Goal: Task Accomplishment & Management: Manage account settings

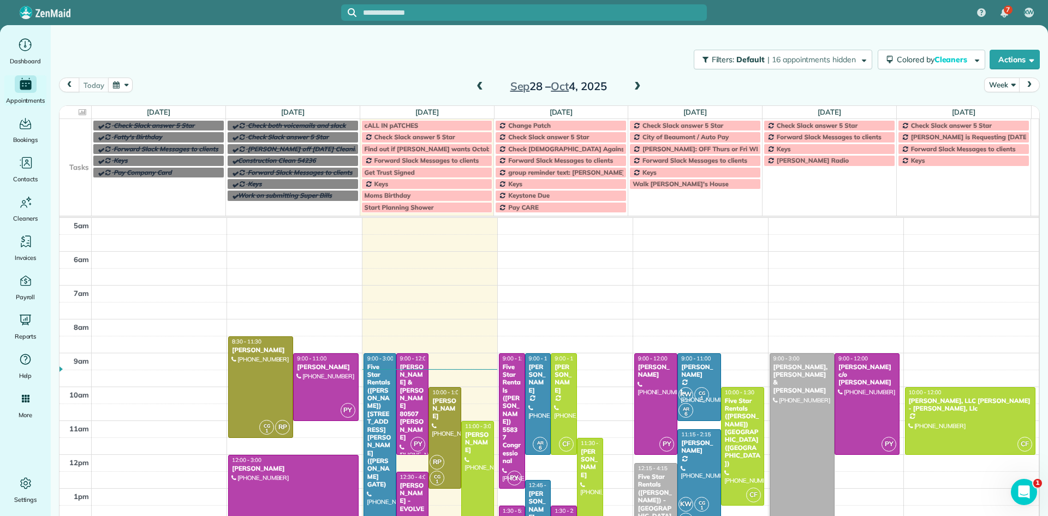
scroll to position [68, 0]
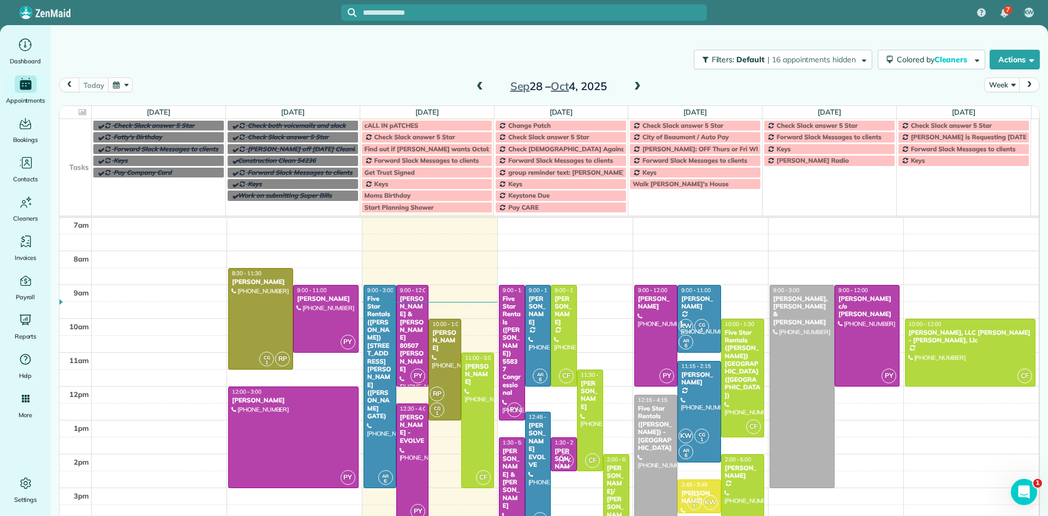
click at [633, 86] on span at bounding box center [638, 87] width 12 height 10
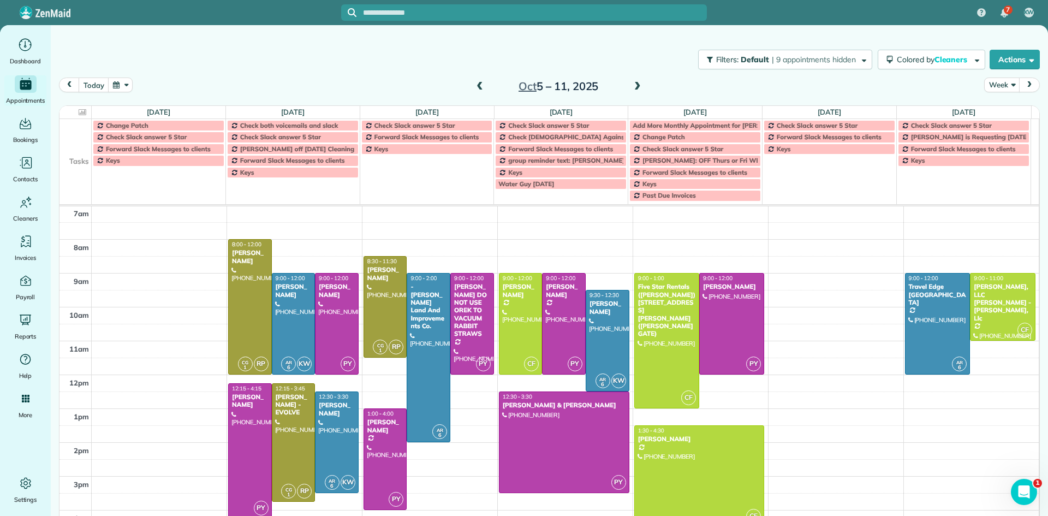
click at [474, 86] on span at bounding box center [480, 87] width 12 height 10
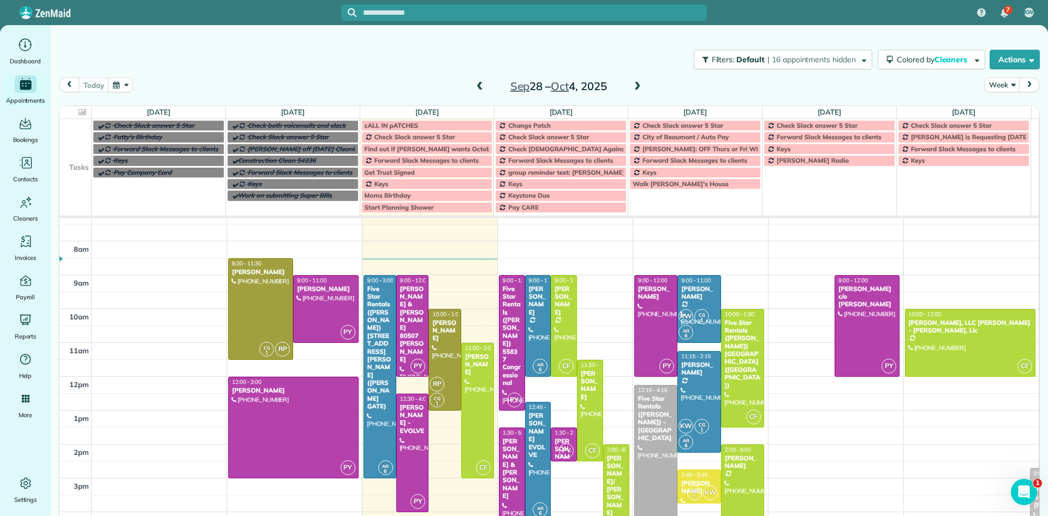
drag, startPoint x: 786, startPoint y: 360, endPoint x: 1048, endPoint y: 542, distance: 318.7
click at [1048, 515] on html "7 KW Dashboard Appointments Bookings Contacts Cleaners Invoices Payroll Reports…" at bounding box center [524, 258] width 1048 height 516
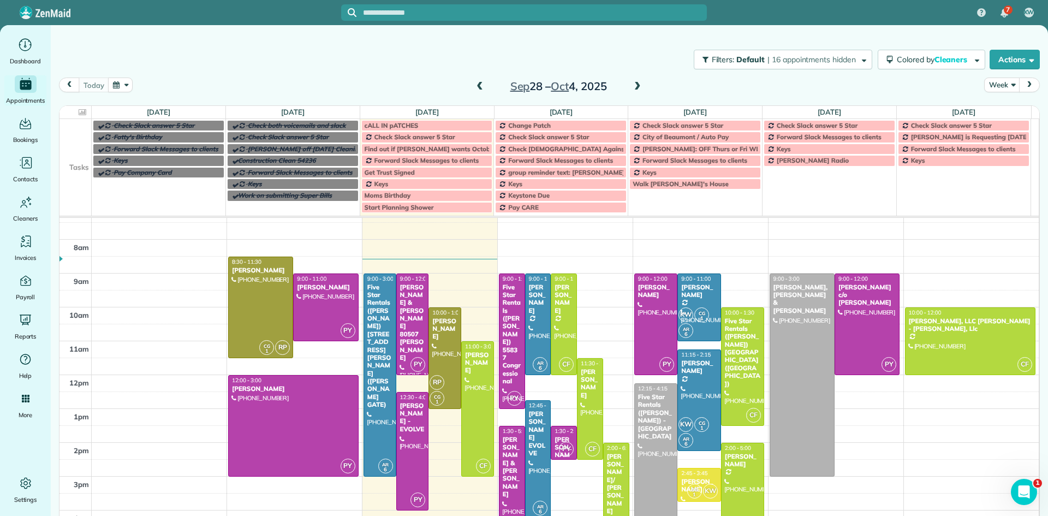
click at [476, 88] on span at bounding box center [480, 87] width 12 height 10
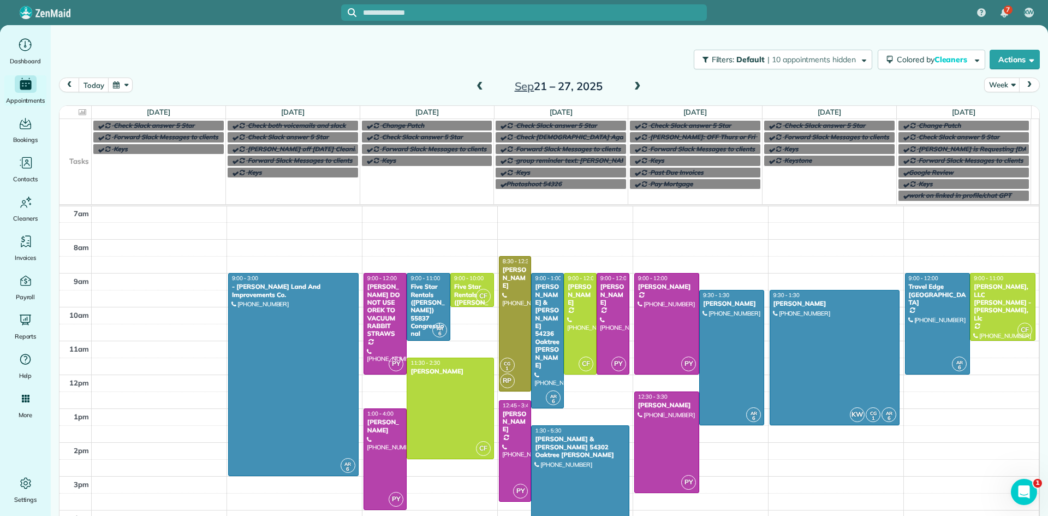
click at [632, 89] on span at bounding box center [638, 87] width 12 height 10
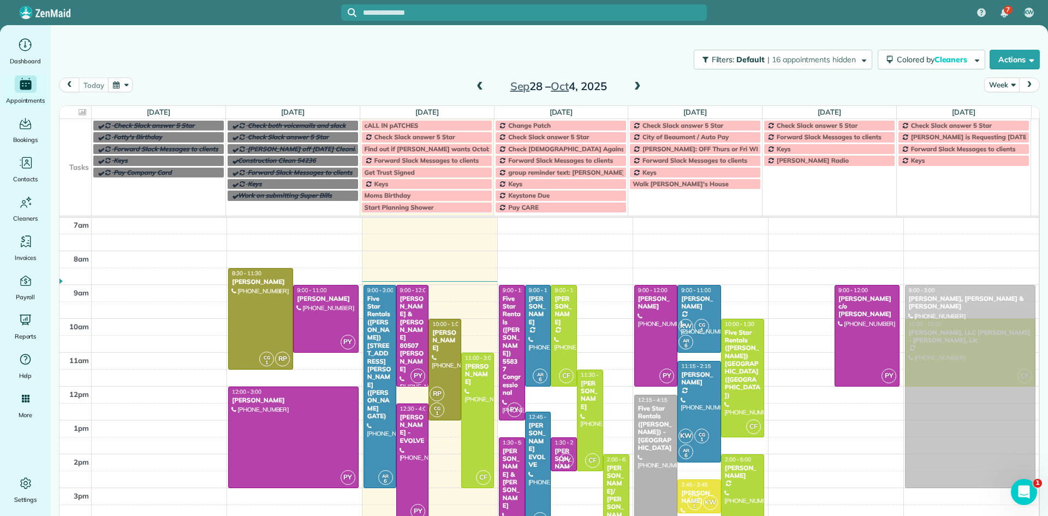
drag, startPoint x: 794, startPoint y: 296, endPoint x: 900, endPoint y: 296, distance: 106.5
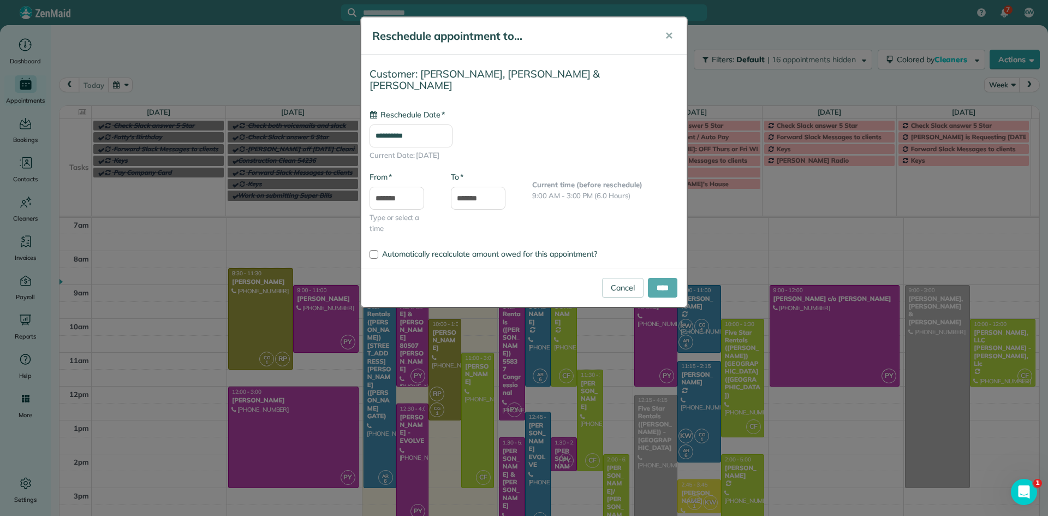
type input "**********"
click at [660, 278] on input "****" at bounding box center [662, 288] width 29 height 20
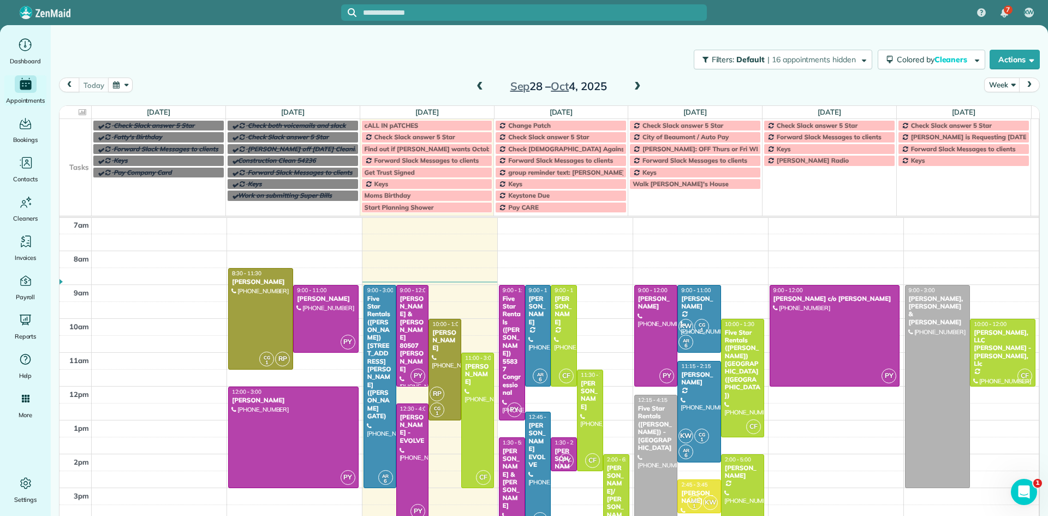
click at [635, 90] on span at bounding box center [638, 87] width 12 height 10
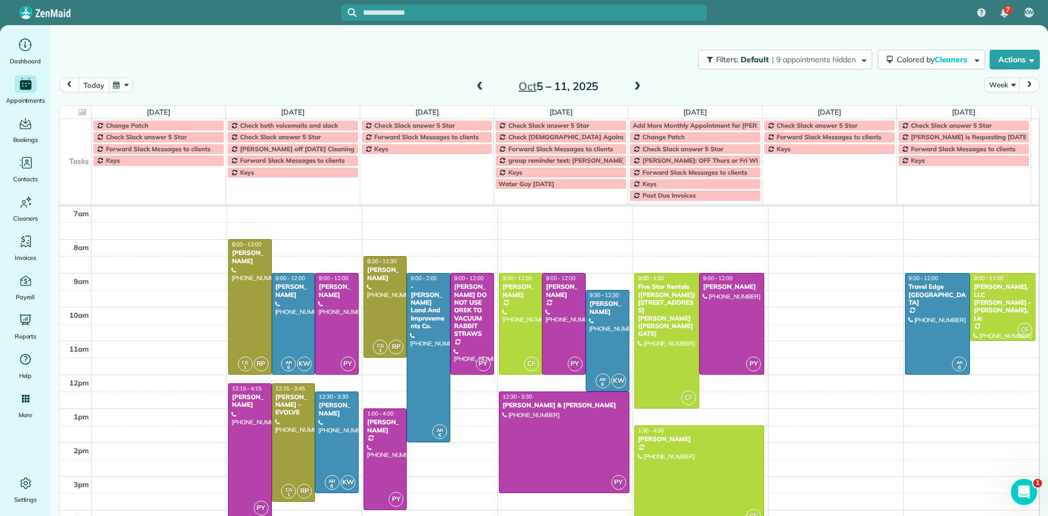
click at [92, 87] on button "today" at bounding box center [94, 85] width 30 height 15
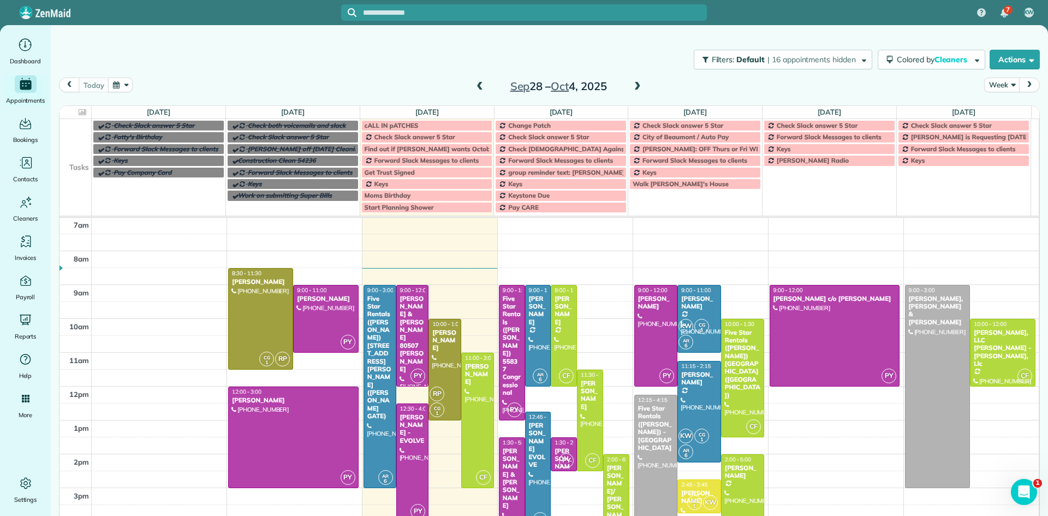
click at [638, 413] on div "Five Star Rentals (Rozet Ghazalian) - 54400 Avenida Montezuma" at bounding box center [656, 428] width 37 height 47
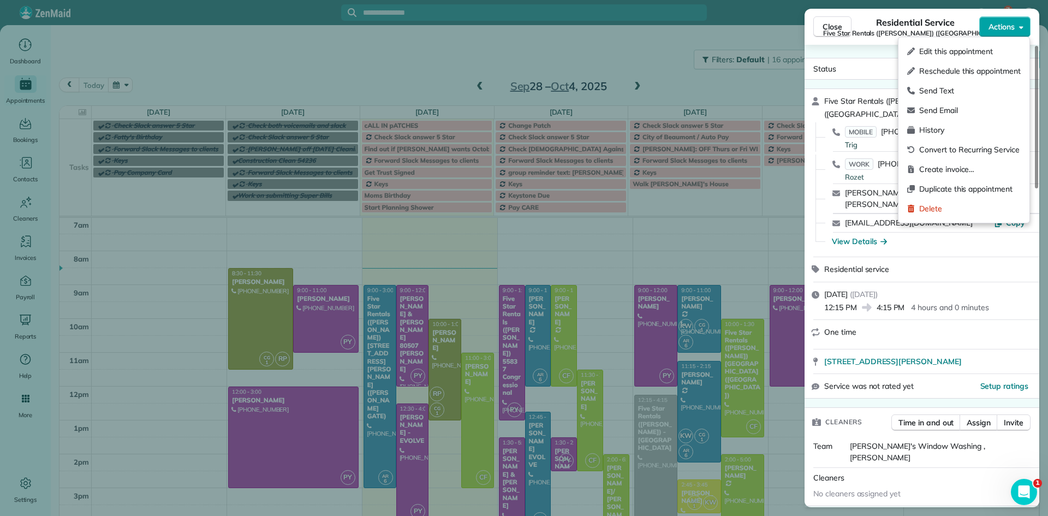
click at [1008, 29] on span "Actions" at bounding box center [1002, 26] width 26 height 11
click at [977, 54] on span "Edit this appointment" at bounding box center [971, 51] width 102 height 11
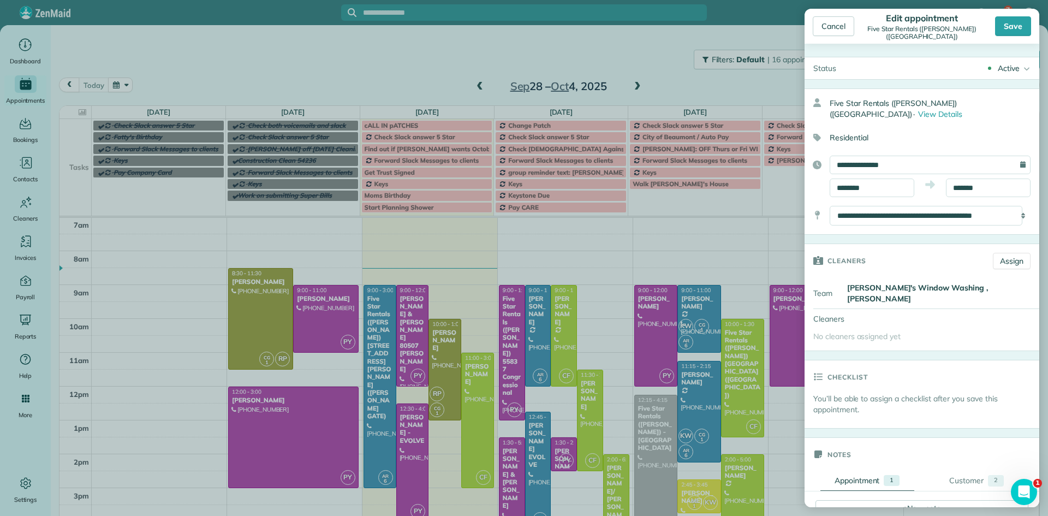
click at [1015, 162] on div "**********" at bounding box center [930, 165] width 201 height 19
click at [1007, 163] on input "**********" at bounding box center [930, 165] width 201 height 19
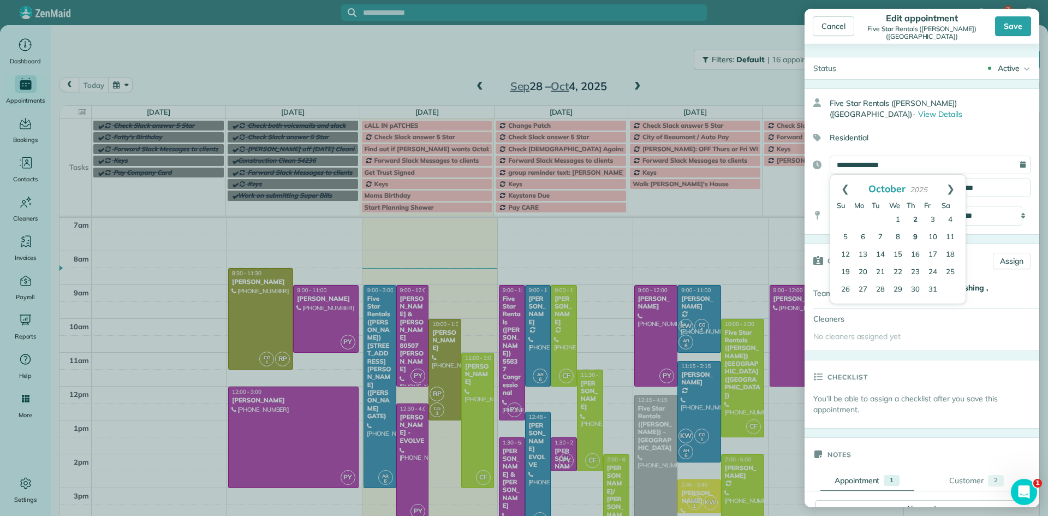
click at [917, 236] on link "9" at bounding box center [915, 237] width 17 height 17
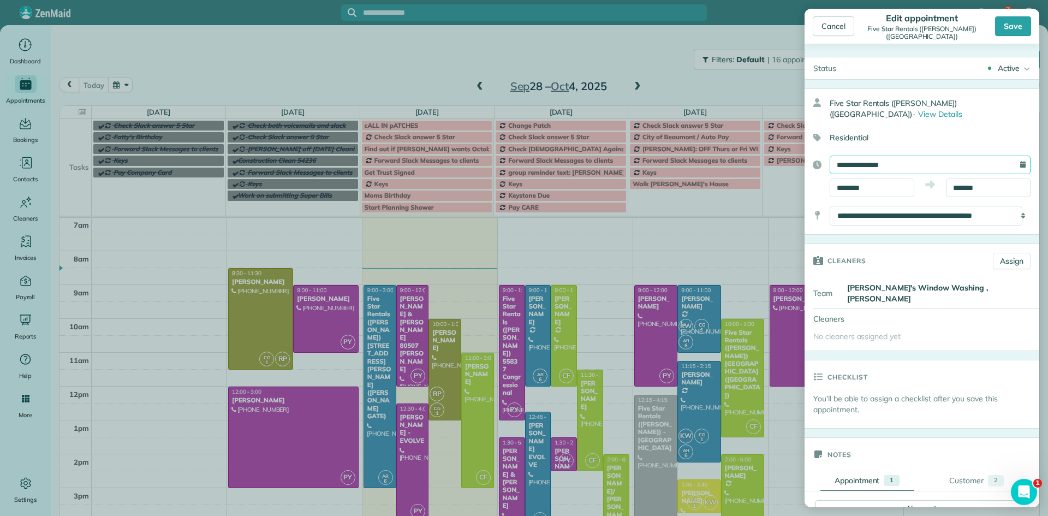
click at [918, 165] on input "**********" at bounding box center [930, 165] width 201 height 19
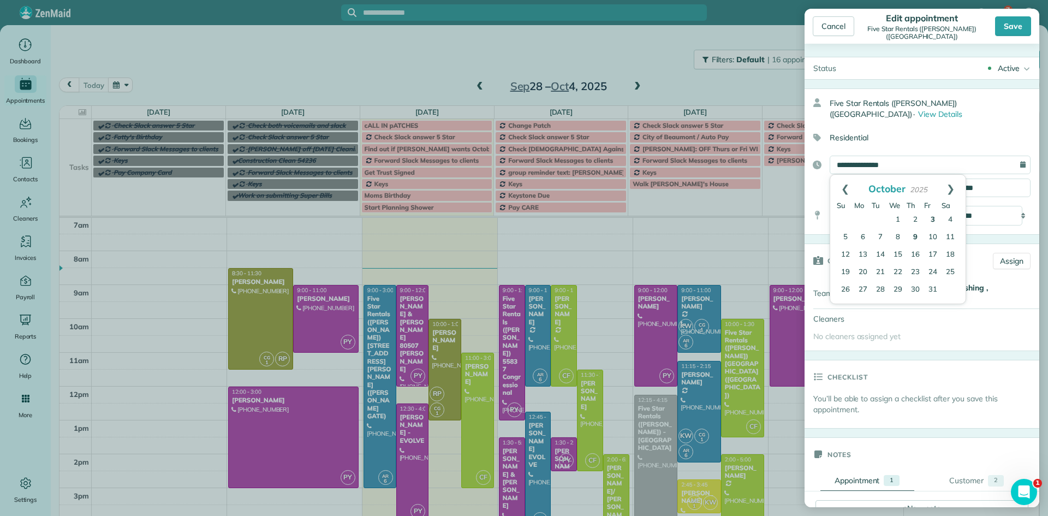
click at [934, 219] on link "3" at bounding box center [932, 219] width 17 height 17
type input "**********"
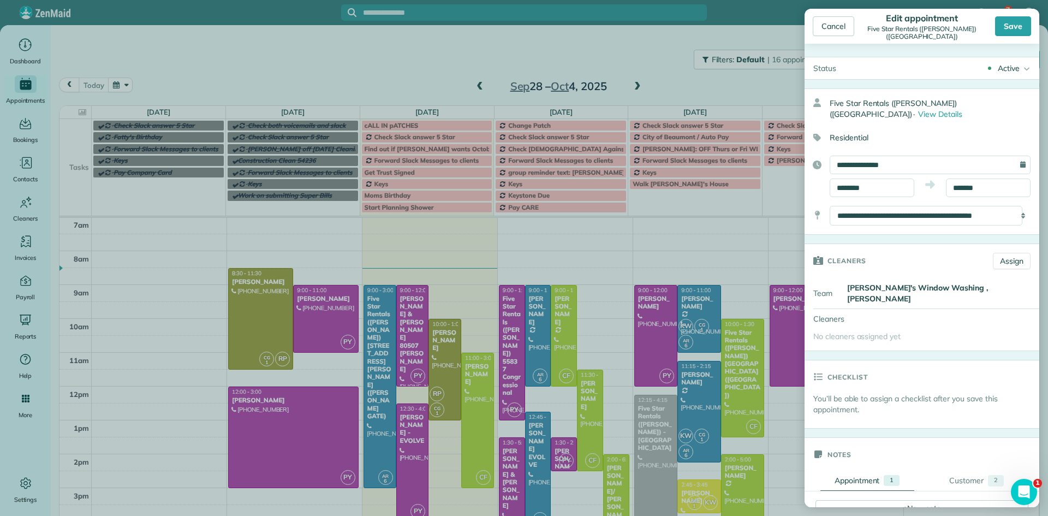
click at [1024, 22] on div "Save" at bounding box center [1013, 26] width 36 height 20
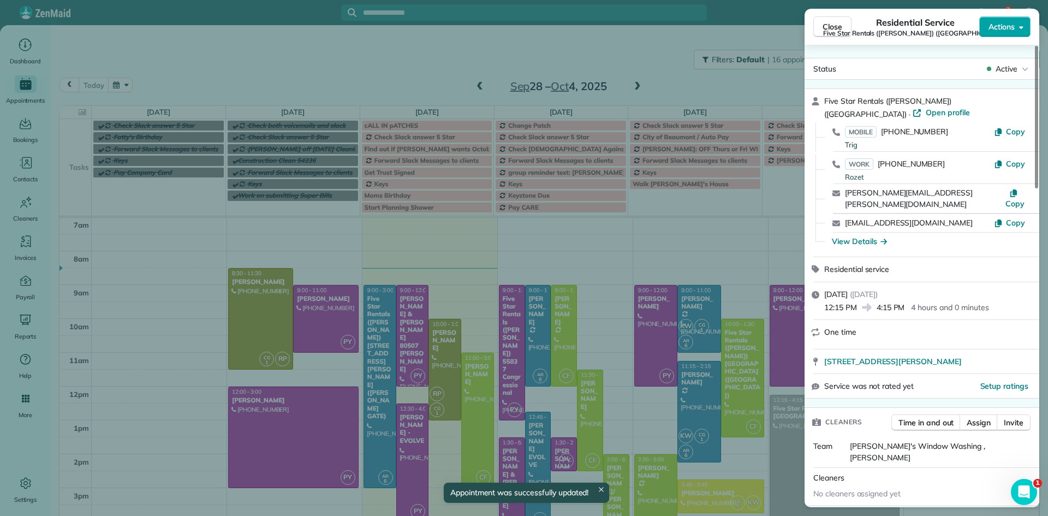
click at [998, 23] on span "Actions" at bounding box center [1002, 26] width 26 height 11
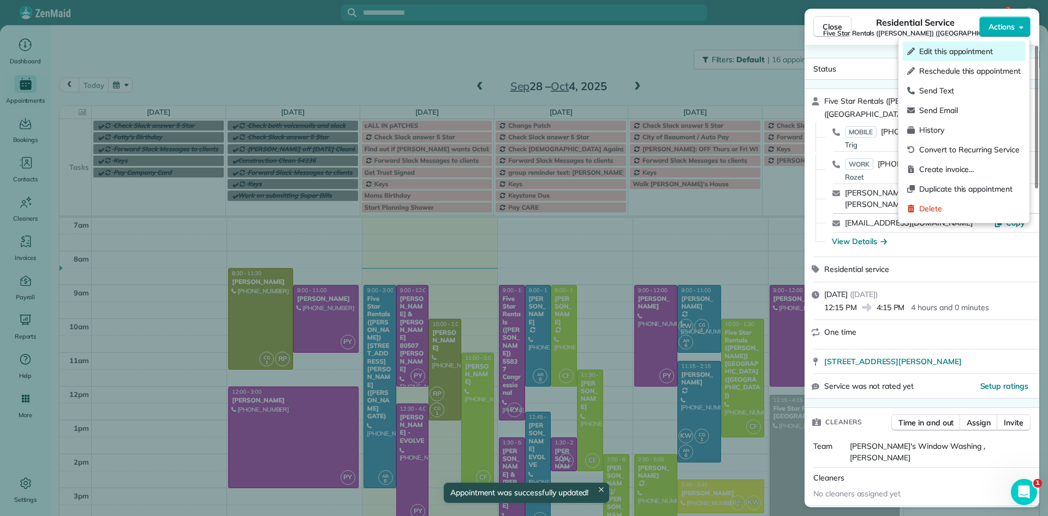
click at [974, 52] on span "Edit this appointment" at bounding box center [971, 51] width 102 height 11
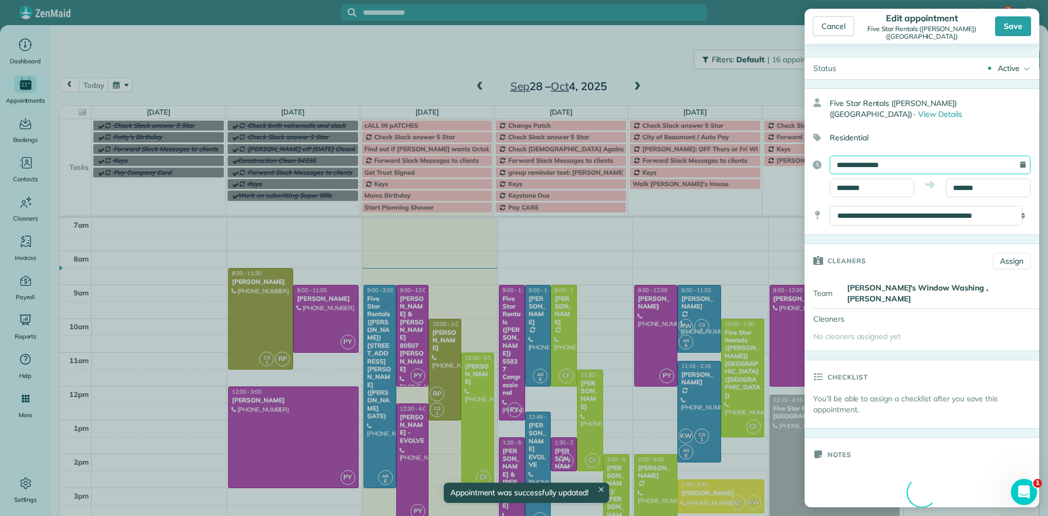
click at [892, 161] on input "**********" at bounding box center [930, 165] width 201 height 19
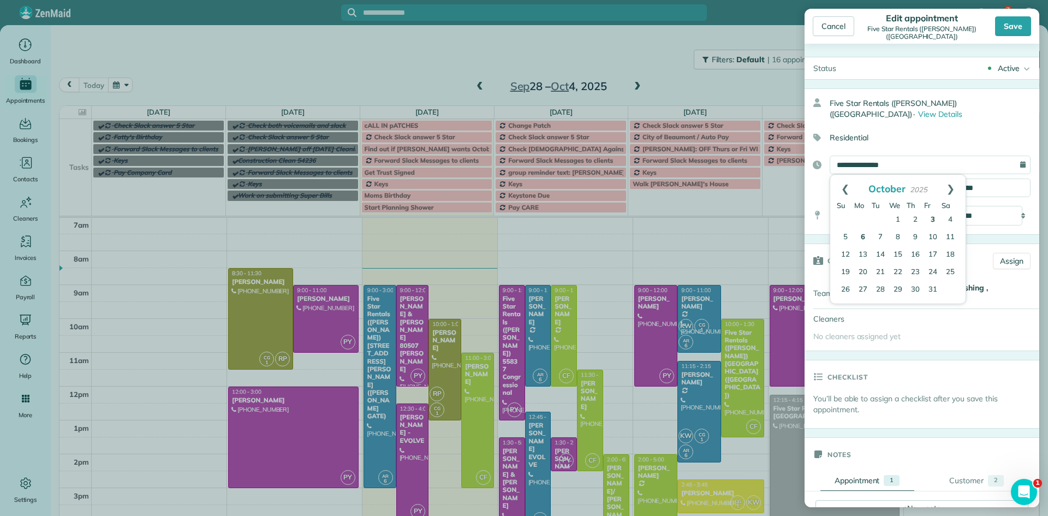
click at [864, 240] on link "6" at bounding box center [863, 237] width 17 height 17
type input "**********"
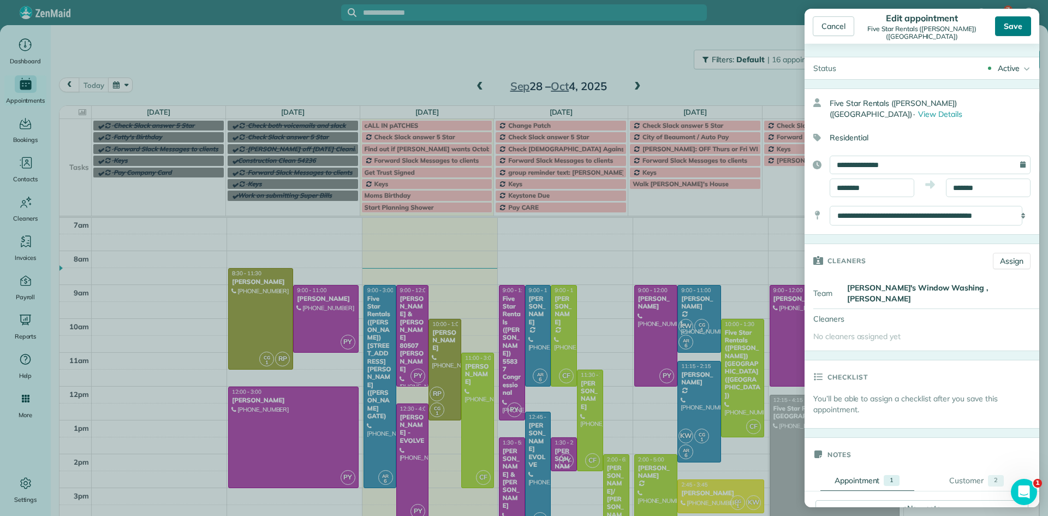
click at [1017, 25] on div "Save" at bounding box center [1013, 26] width 36 height 20
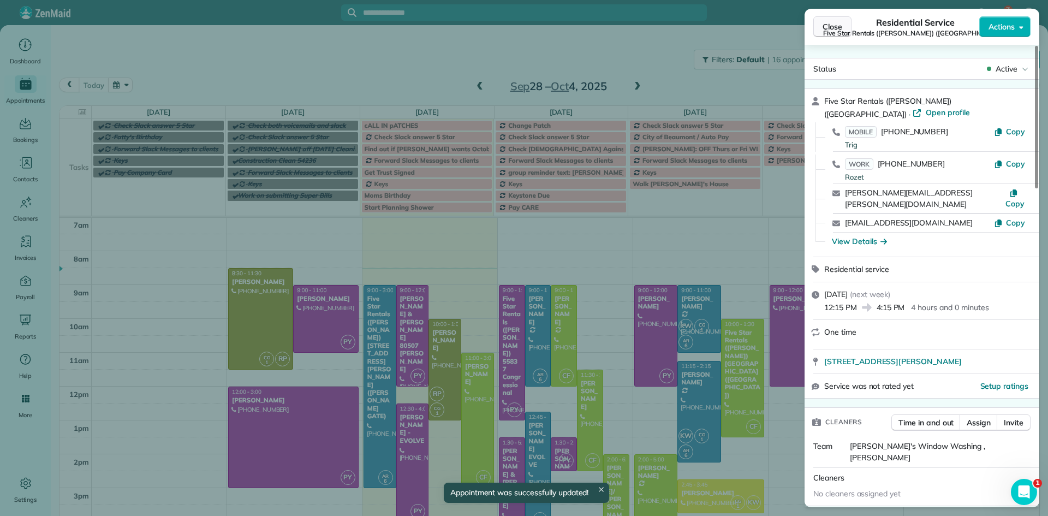
click at [841, 28] on span "Close" at bounding box center [833, 26] width 20 height 11
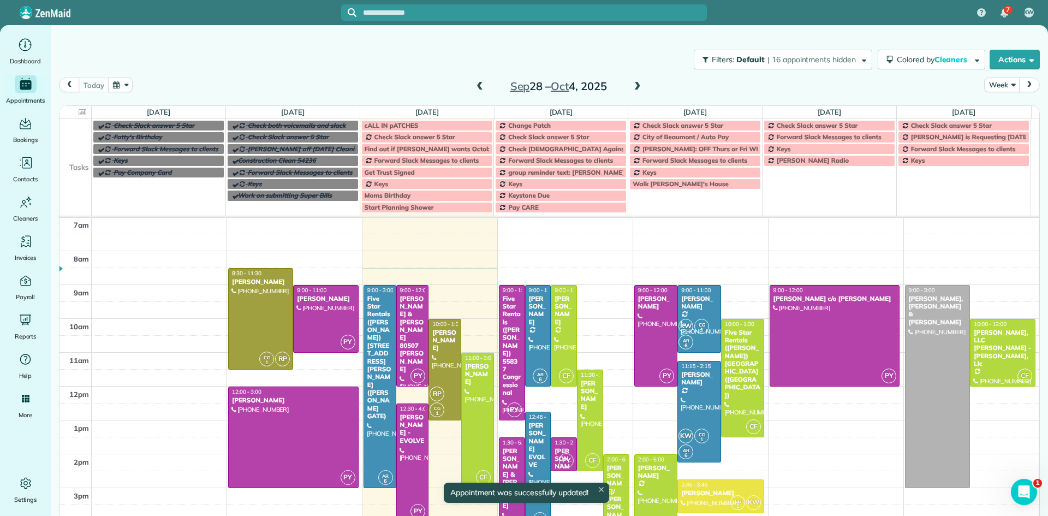
click at [633, 86] on span at bounding box center [638, 87] width 12 height 10
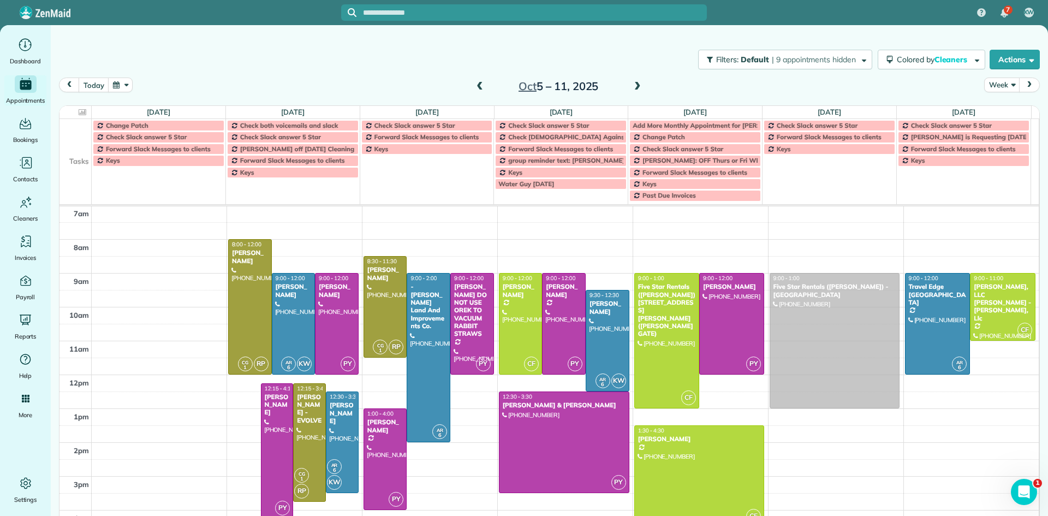
drag, startPoint x: 241, startPoint y: 423, endPoint x: 805, endPoint y: 317, distance: 573.4
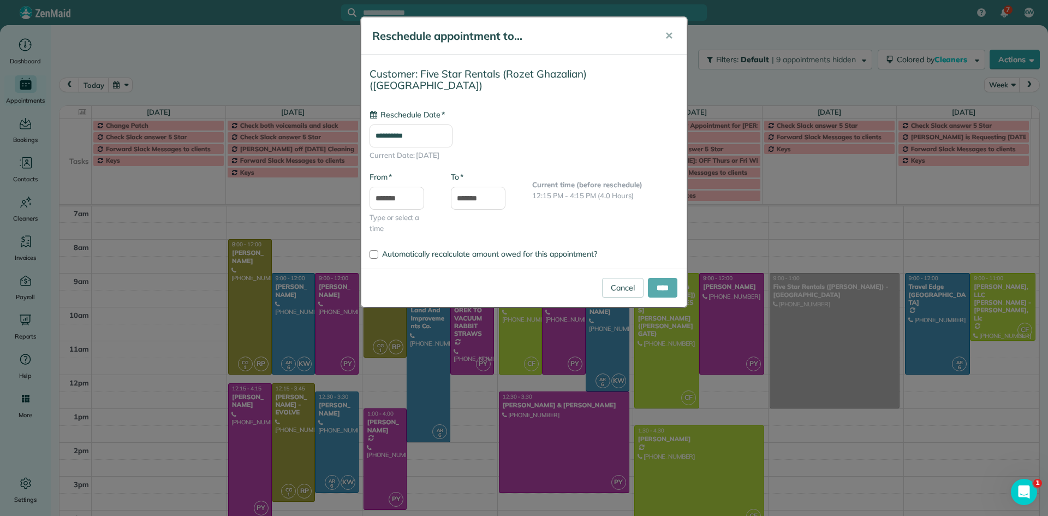
type input "**********"
click at [655, 286] on input "****" at bounding box center [662, 288] width 29 height 20
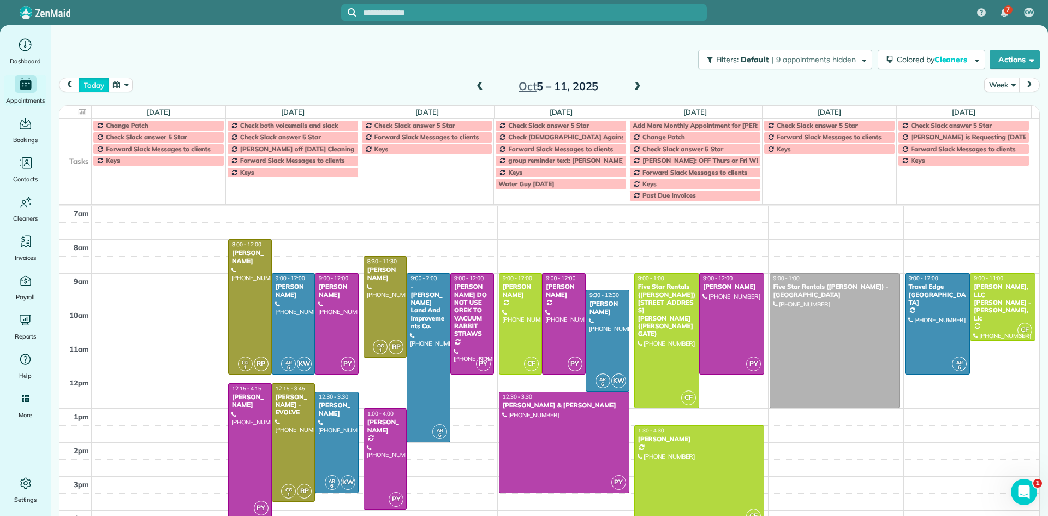
click at [87, 86] on button "today" at bounding box center [94, 85] width 30 height 15
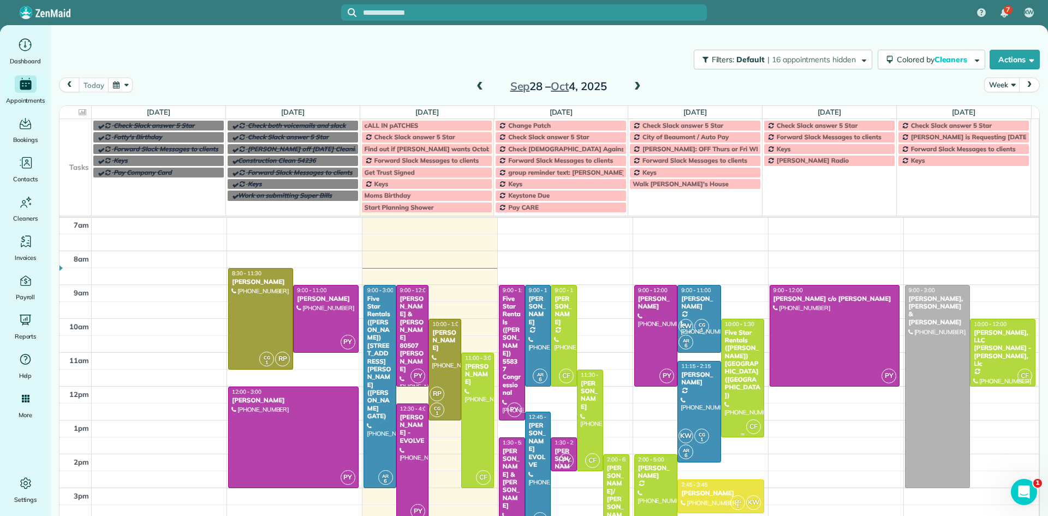
click at [735, 364] on div "Five Star Rentals ([PERSON_NAME]) [GEOGRAPHIC_DATA] ([GEOGRAPHIC_DATA])" at bounding box center [743, 364] width 37 height 70
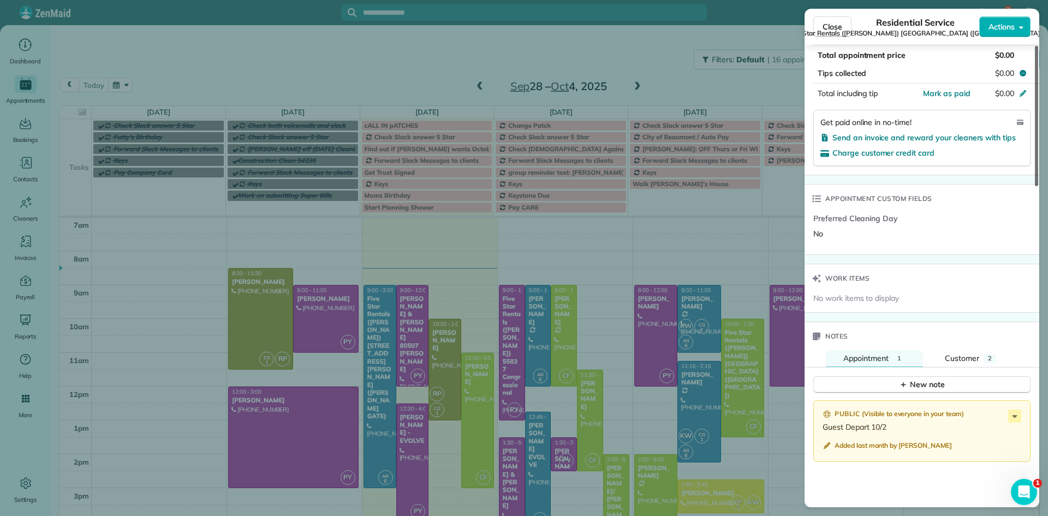
scroll to position [766, 0]
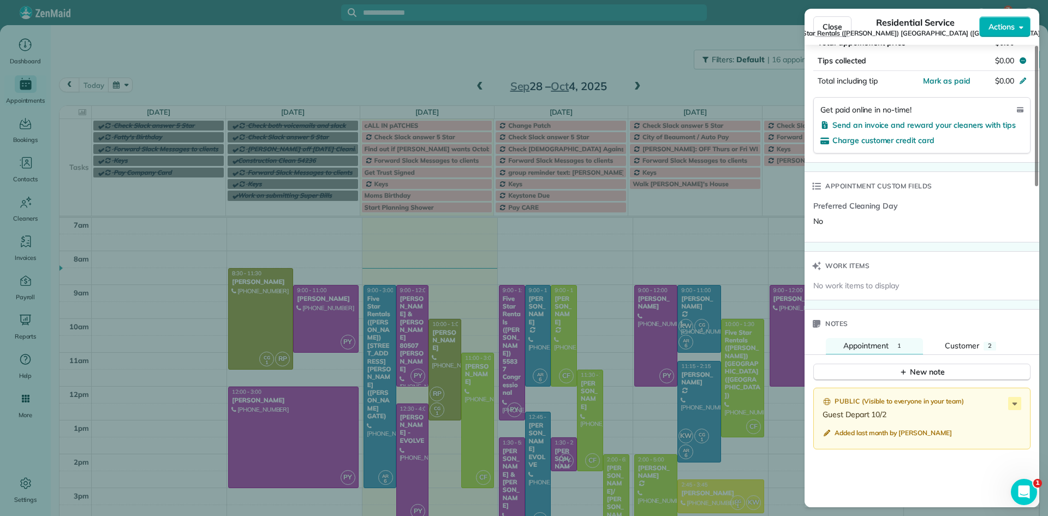
drag, startPoint x: 1037, startPoint y: 163, endPoint x: 1048, endPoint y: 390, distance: 227.4
click at [1039, 186] on div at bounding box center [1036, 116] width 3 height 140
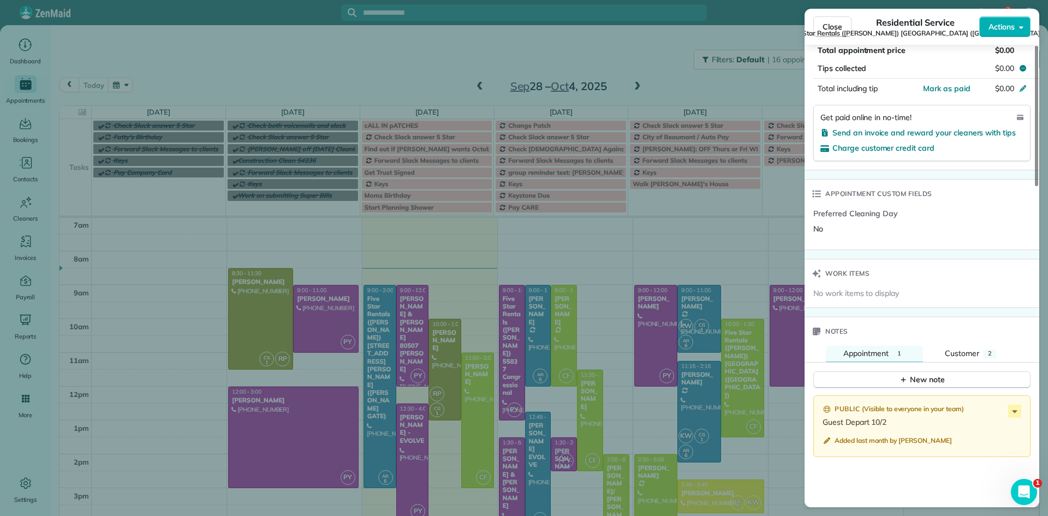
click at [834, 26] on span "Close" at bounding box center [833, 26] width 20 height 11
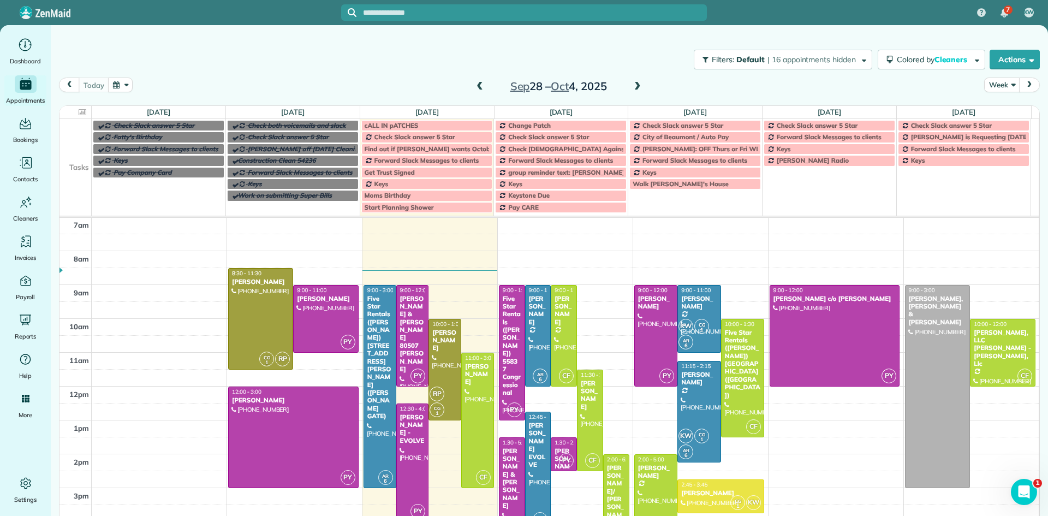
click at [429, 124] on div "cALL IN pATCHES" at bounding box center [427, 126] width 125 height 8
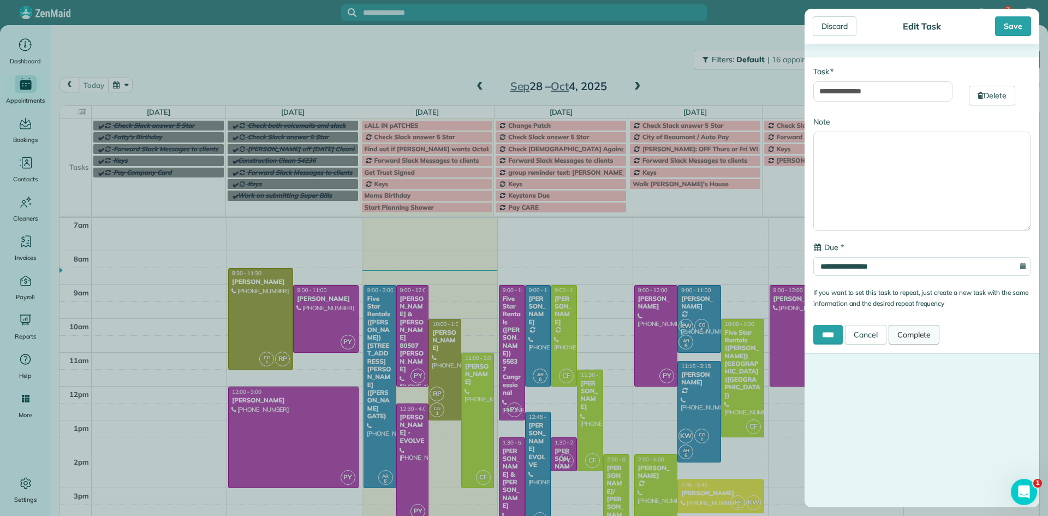
click at [933, 335] on link "Complete" at bounding box center [914, 335] width 51 height 20
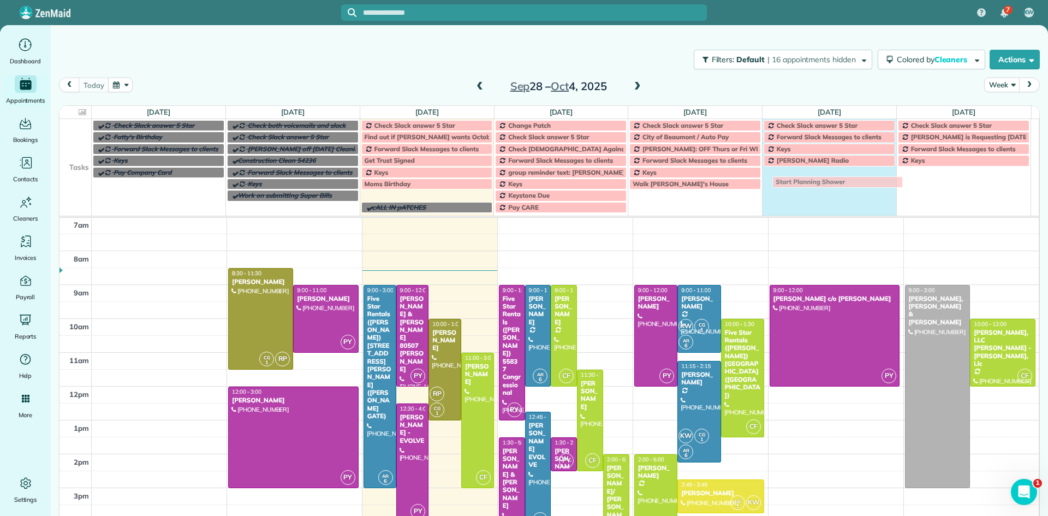
drag, startPoint x: 375, startPoint y: 196, endPoint x: 789, endPoint y: 182, distance: 414.1
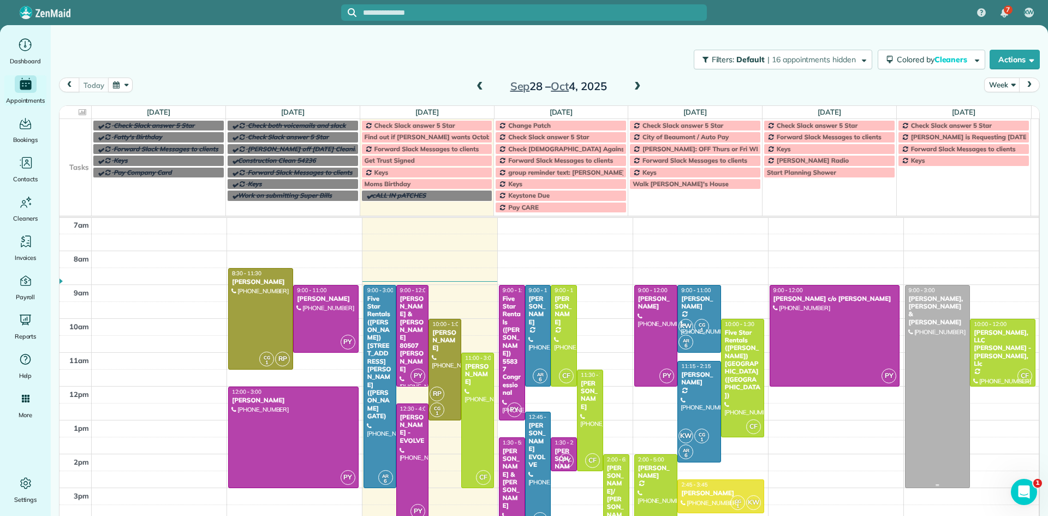
click at [910, 322] on div at bounding box center [938, 387] width 64 height 202
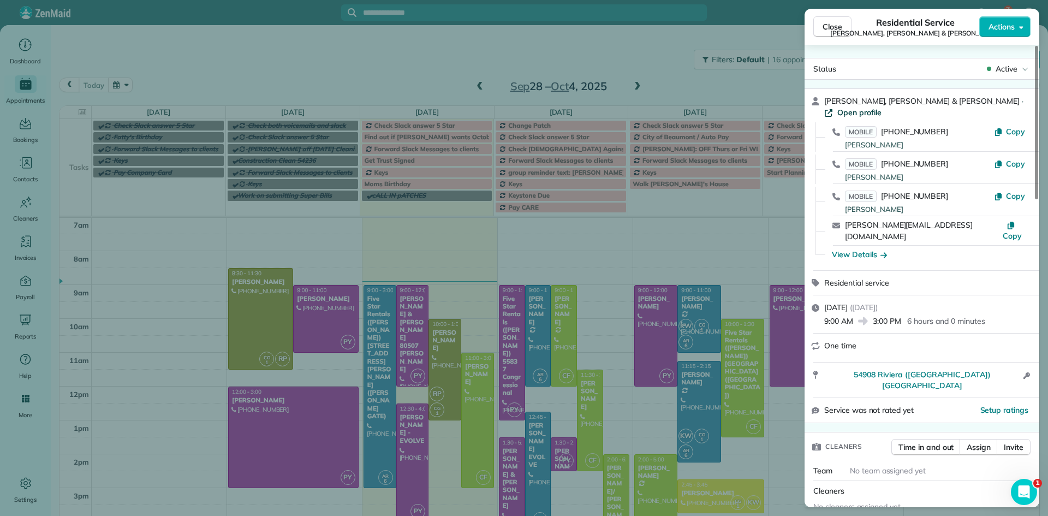
click at [882, 107] on span "Open profile" at bounding box center [860, 112] width 44 height 11
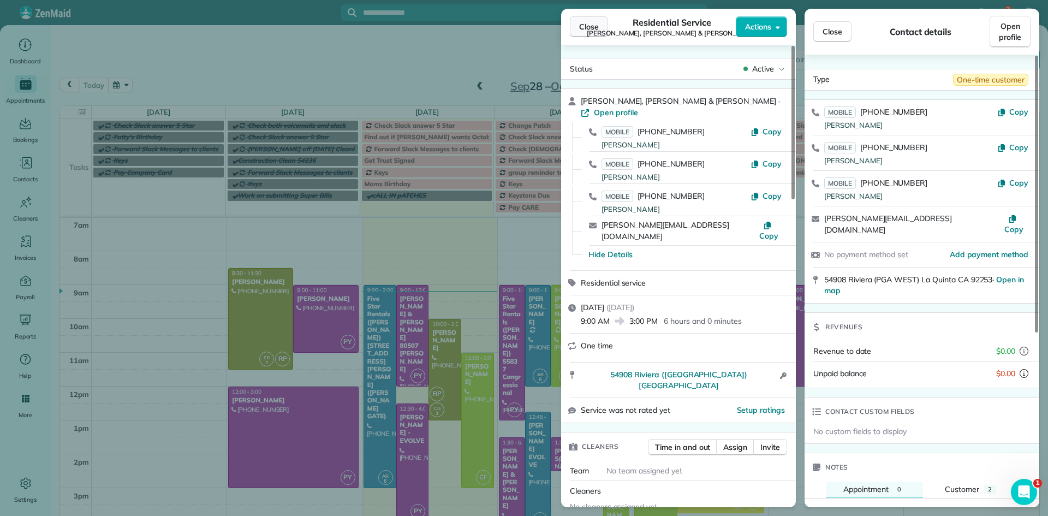
click at [598, 31] on span "Close" at bounding box center [589, 26] width 20 height 11
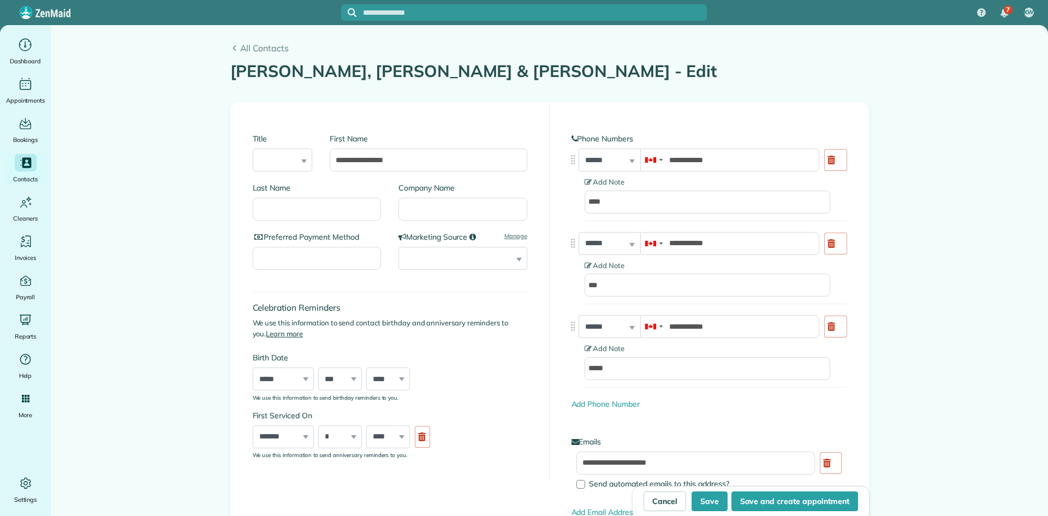
type input "**********"
drag, startPoint x: 1040, startPoint y: 175, endPoint x: 1038, endPoint y: 197, distance: 21.9
click at [1041, 204] on div "**********" at bounding box center [524, 283] width 1048 height 516
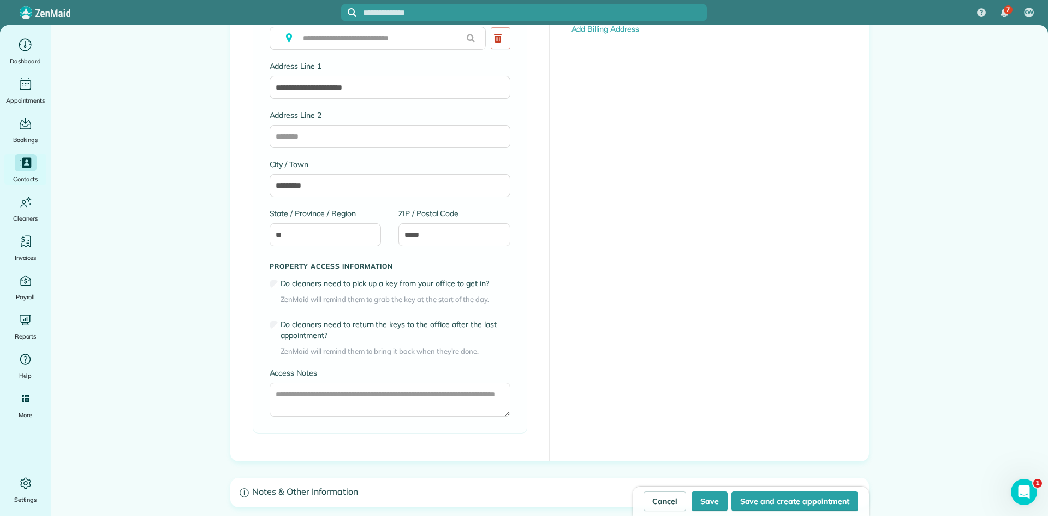
scroll to position [708, 0]
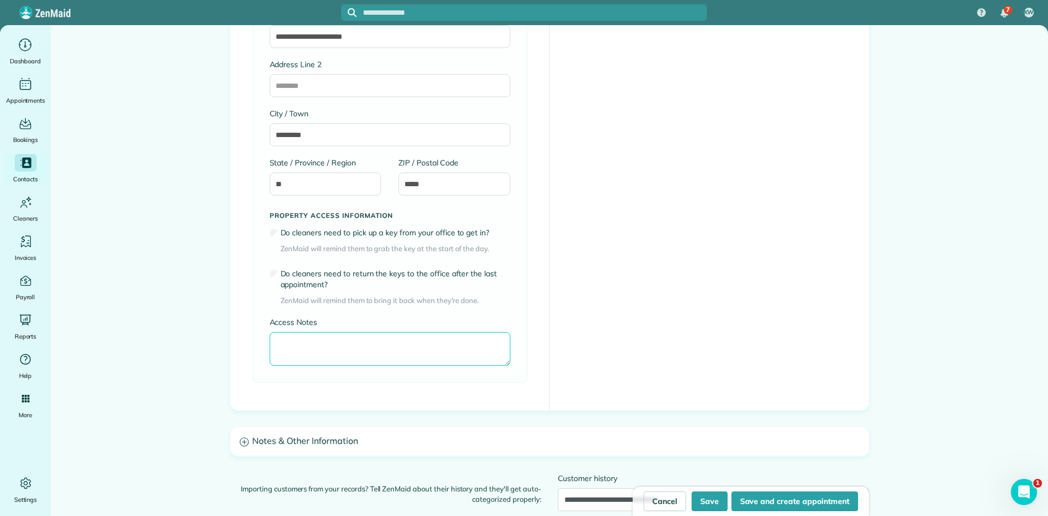
click at [293, 347] on textarea "Access Notes" at bounding box center [390, 349] width 241 height 34
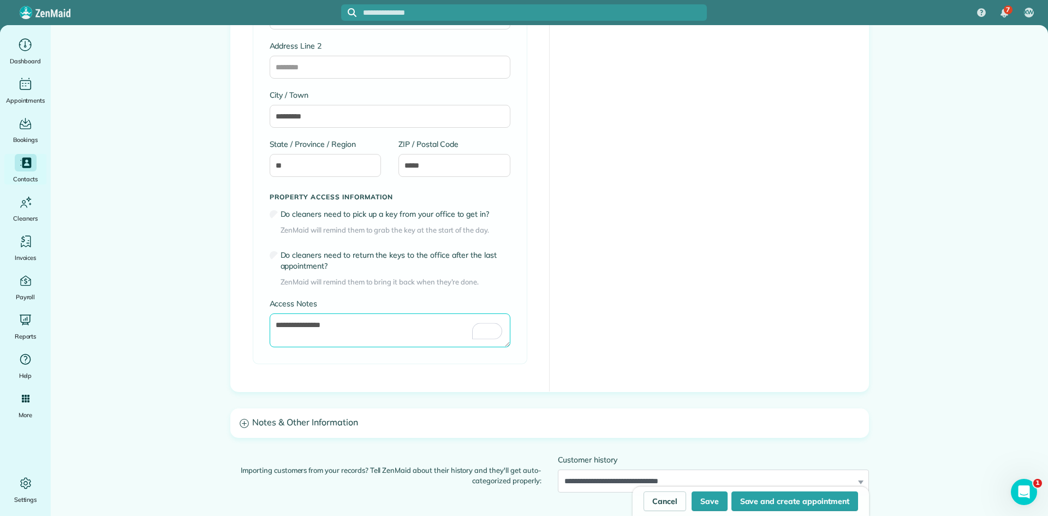
scroll to position [729, 0]
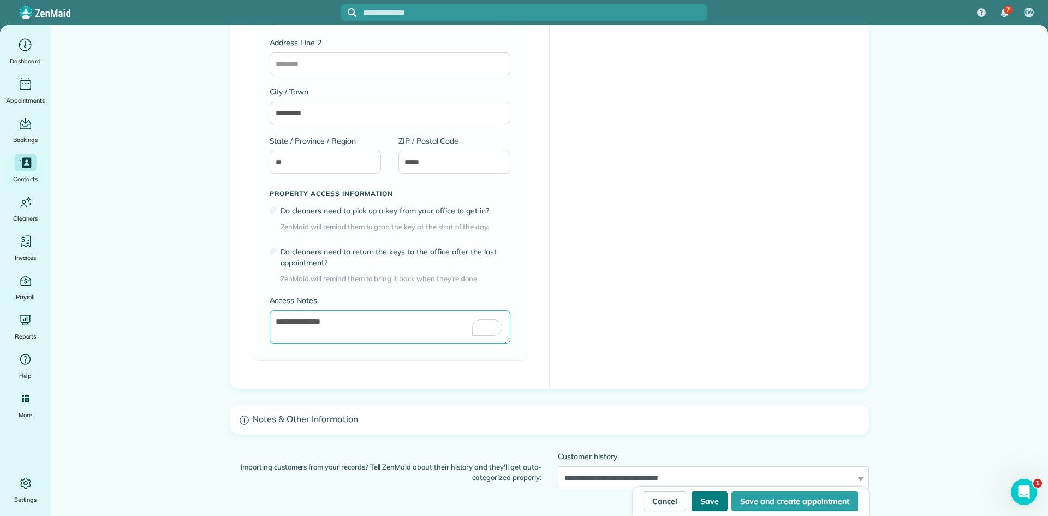
type textarea "**********"
click at [714, 505] on button "Save" at bounding box center [710, 501] width 36 height 20
type input "**********"
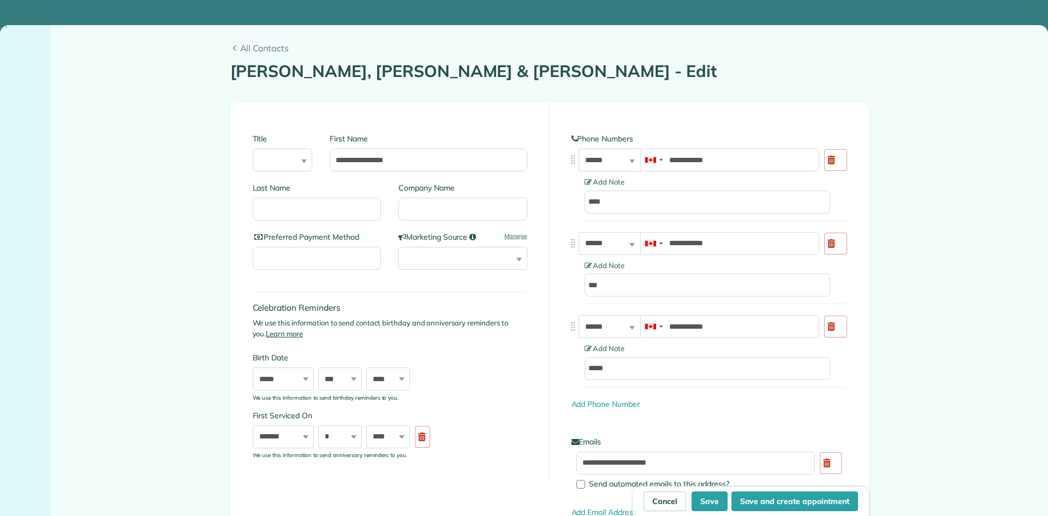
type input "**********"
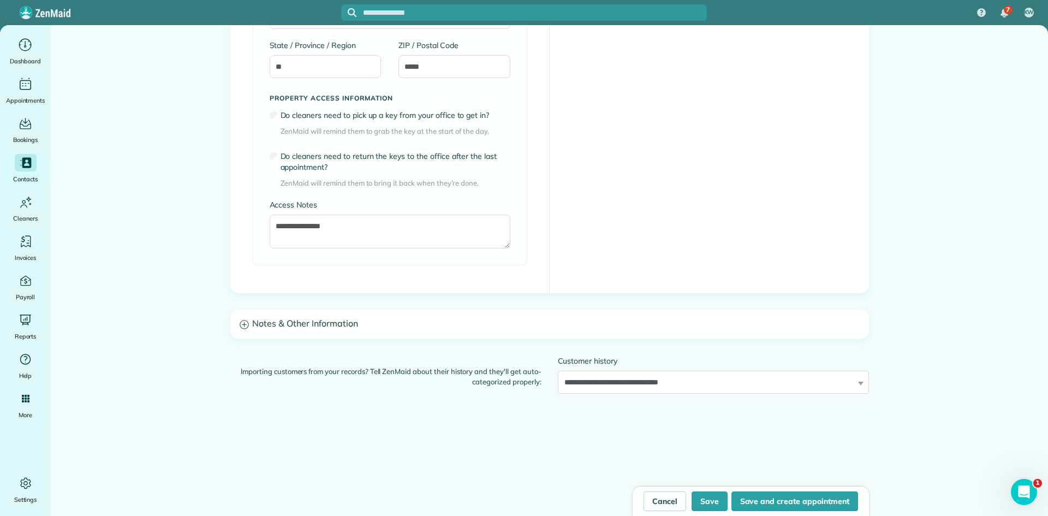
scroll to position [820, 0]
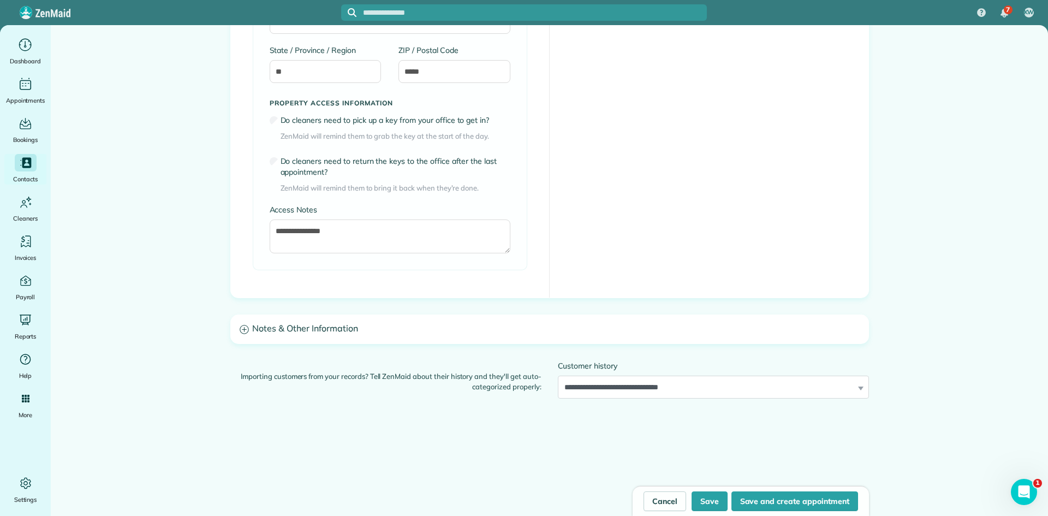
click at [240, 328] on icon at bounding box center [244, 329] width 9 height 9
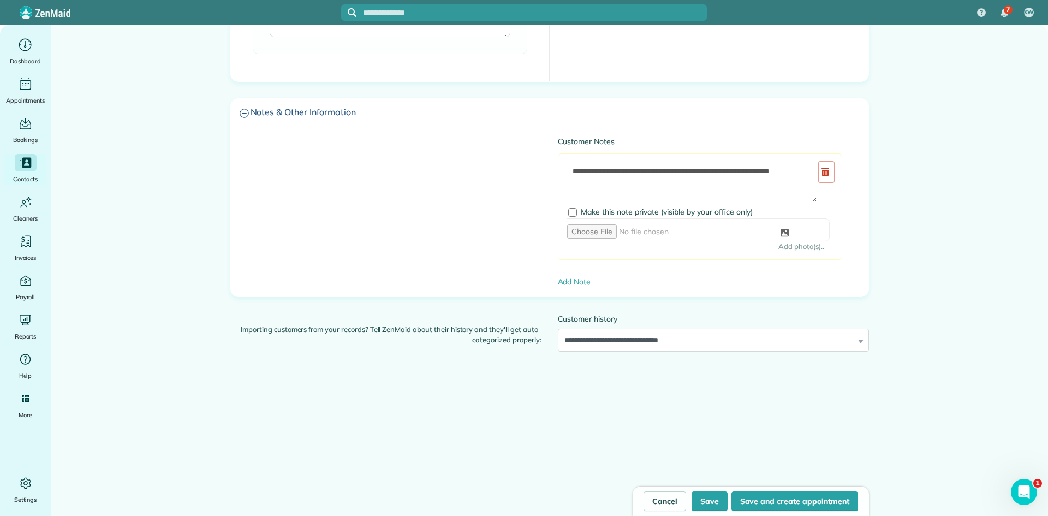
scroll to position [1043, 0]
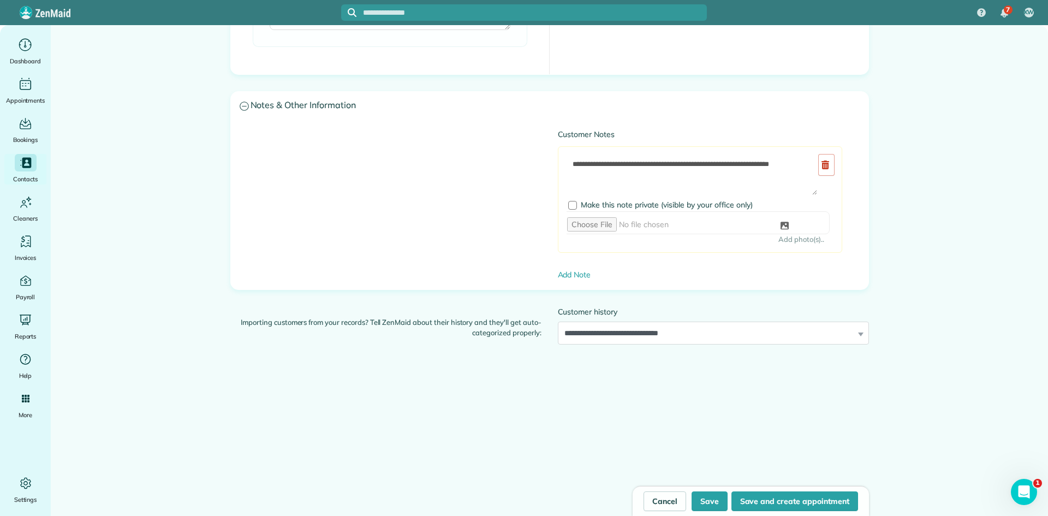
click at [284, 155] on div "**********" at bounding box center [550, 205] width 602 height 152
click at [666, 502] on link "Cancel" at bounding box center [665, 501] width 43 height 20
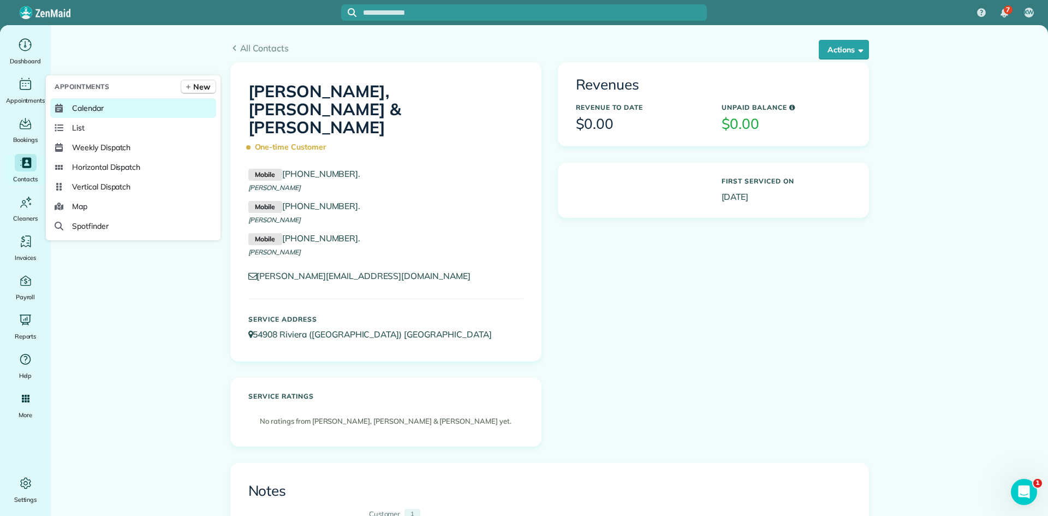
click at [74, 111] on span "Calendar" at bounding box center [88, 108] width 32 height 11
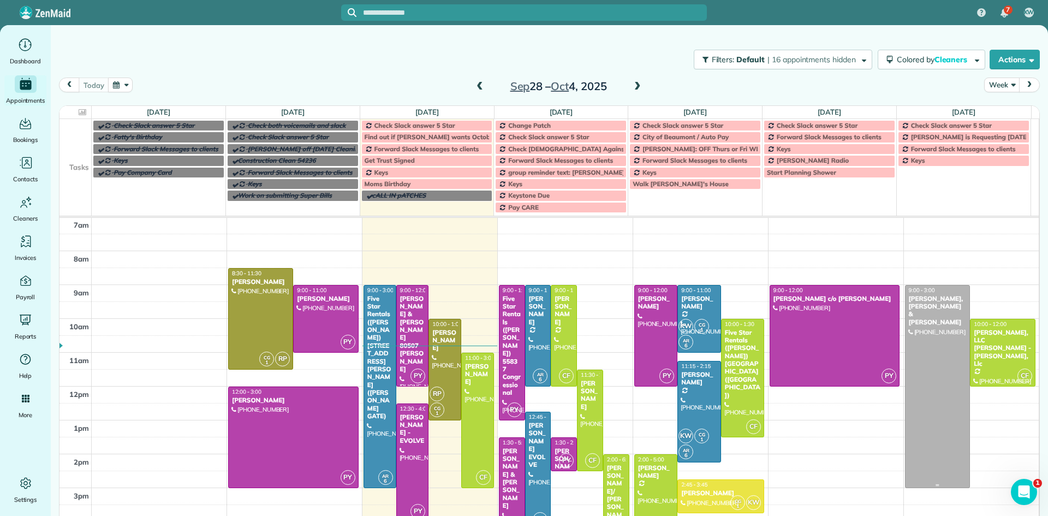
click at [923, 306] on div at bounding box center [938, 387] width 64 height 202
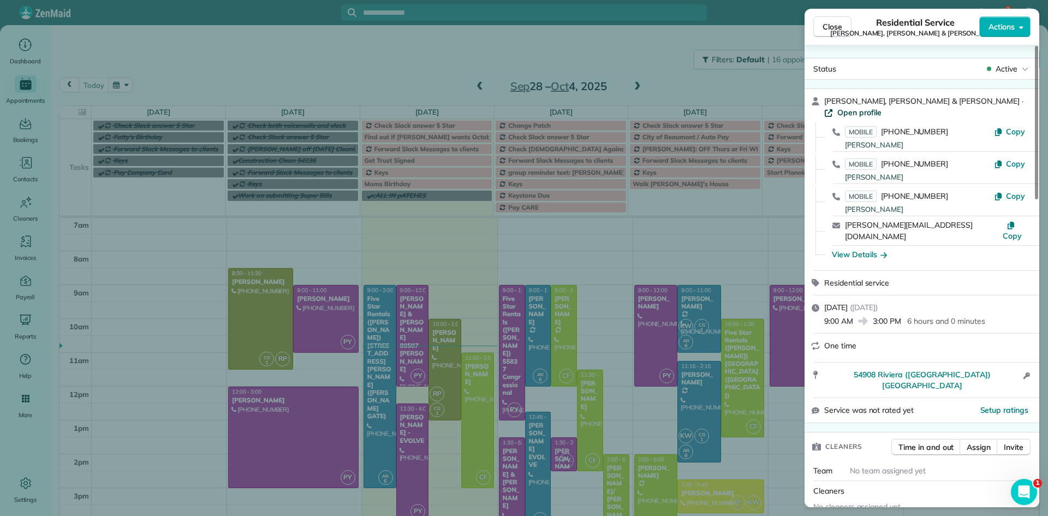
click at [882, 107] on span "Open profile" at bounding box center [860, 112] width 44 height 11
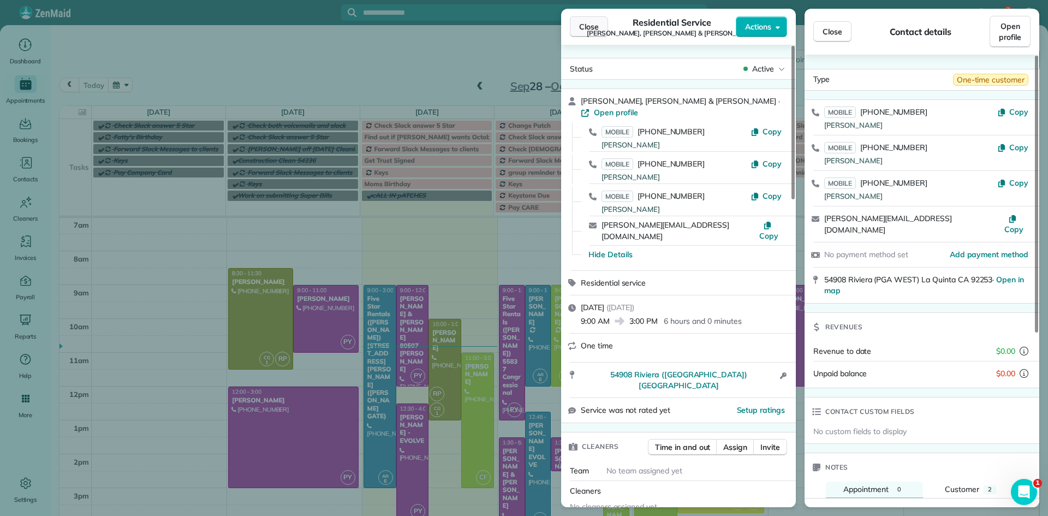
click at [602, 30] on button "Close" at bounding box center [589, 26] width 38 height 21
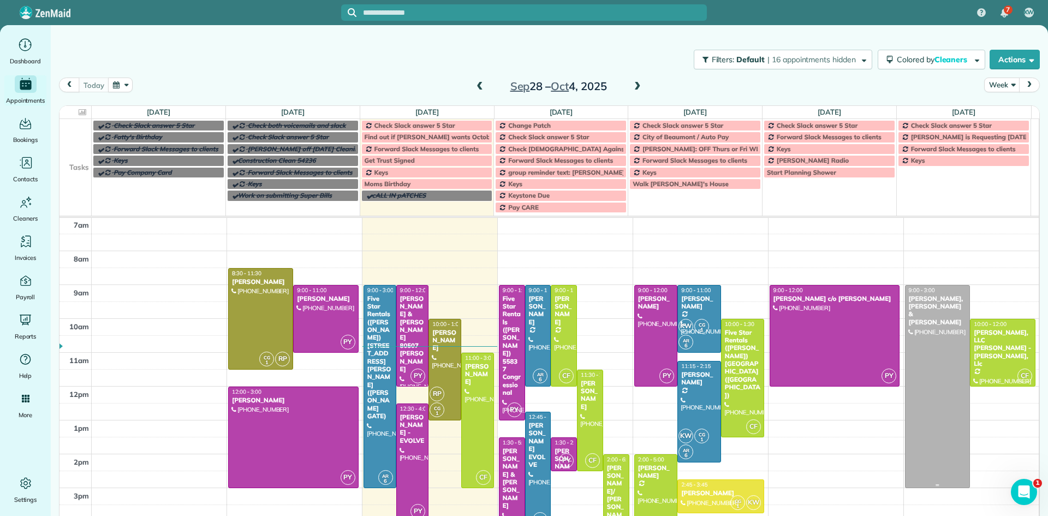
click at [935, 324] on div at bounding box center [938, 387] width 64 height 202
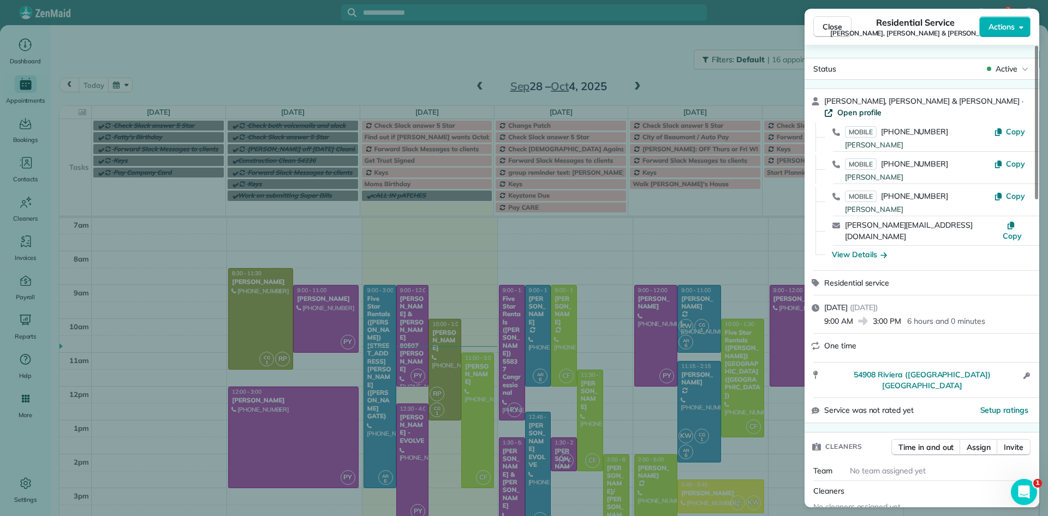
click at [882, 107] on span "Open profile" at bounding box center [860, 112] width 44 height 11
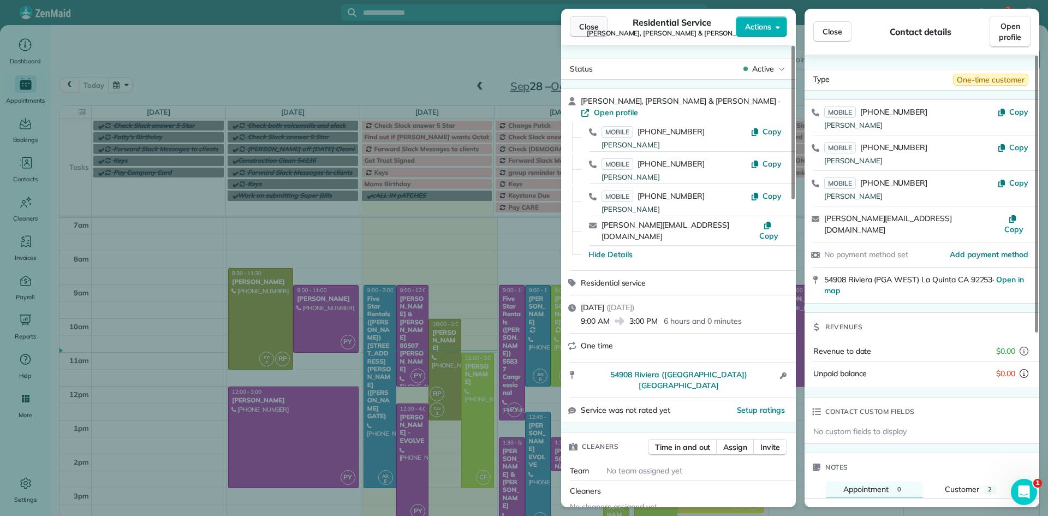
click at [607, 31] on button "Close" at bounding box center [589, 26] width 38 height 21
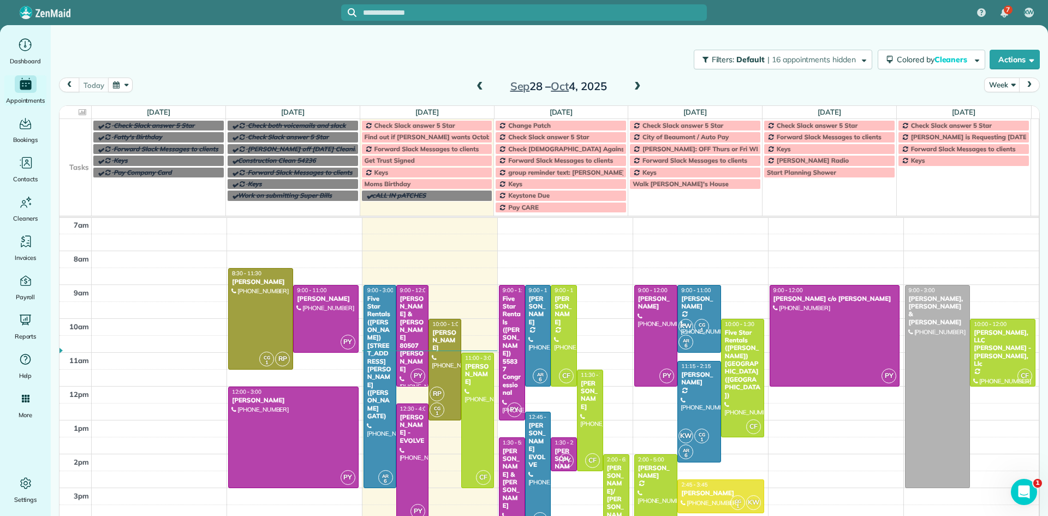
click at [633, 88] on span at bounding box center [638, 87] width 12 height 10
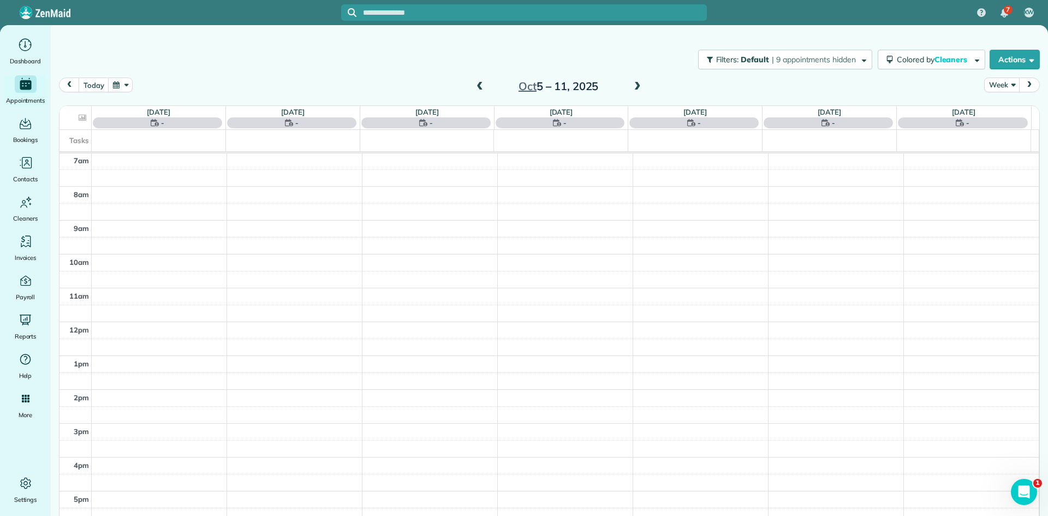
click at [632, 87] on span at bounding box center [638, 87] width 12 height 10
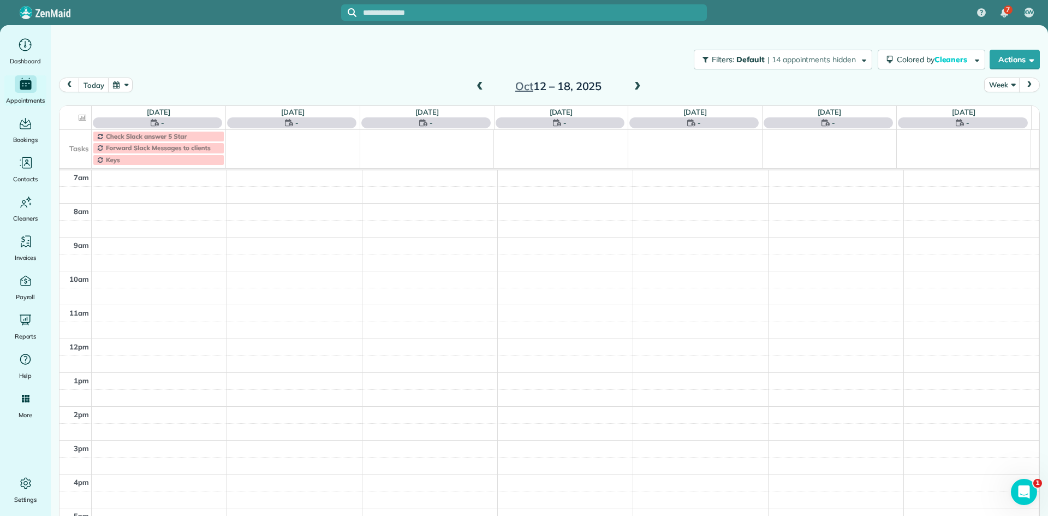
click at [632, 87] on span at bounding box center [638, 87] width 12 height 10
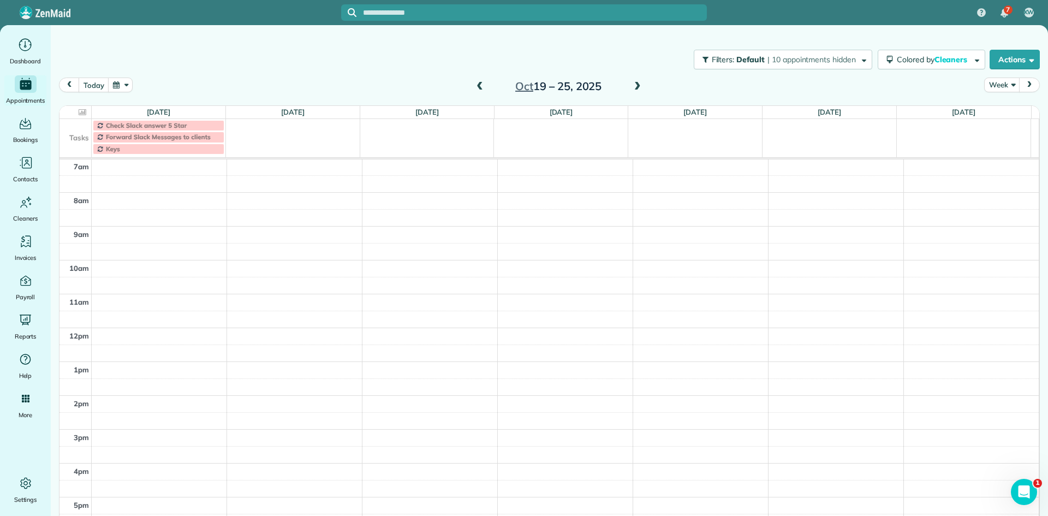
click at [632, 87] on span at bounding box center [638, 87] width 12 height 10
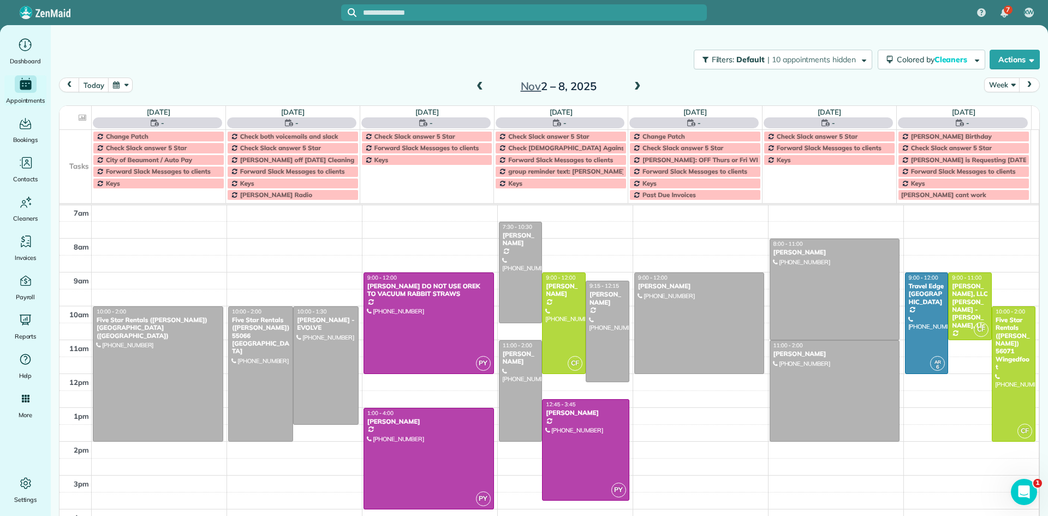
click at [632, 87] on span at bounding box center [638, 87] width 12 height 10
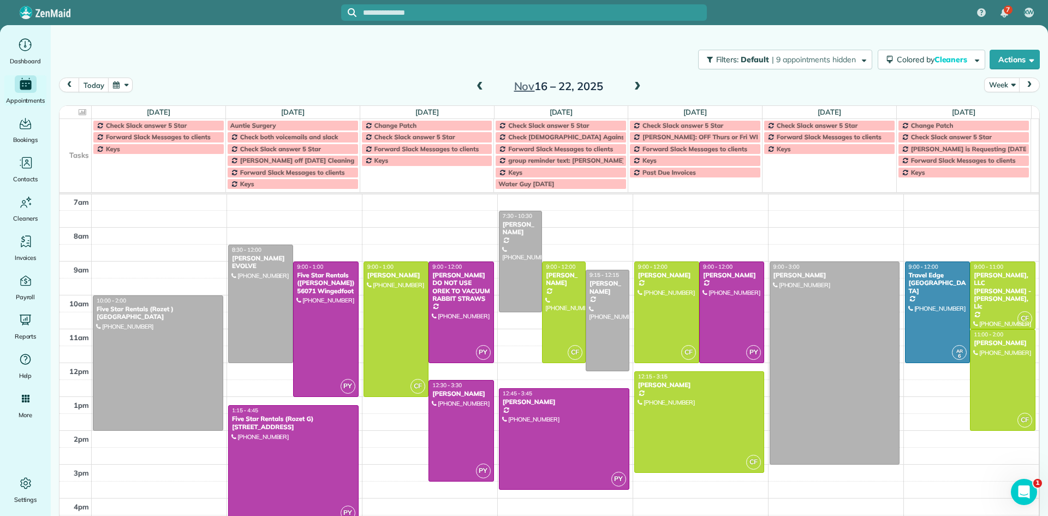
click at [632, 87] on span at bounding box center [638, 87] width 12 height 10
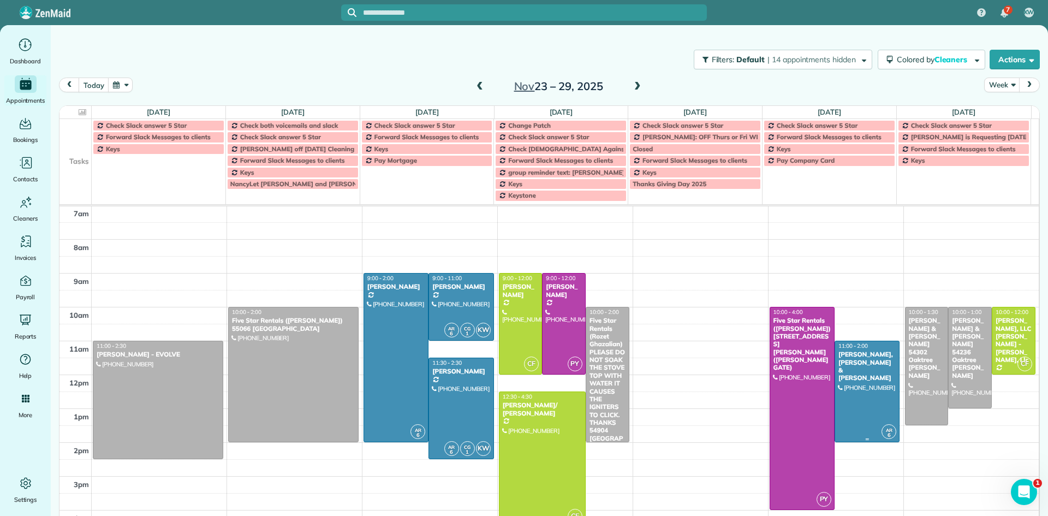
click at [863, 377] on div at bounding box center [867, 391] width 64 height 100
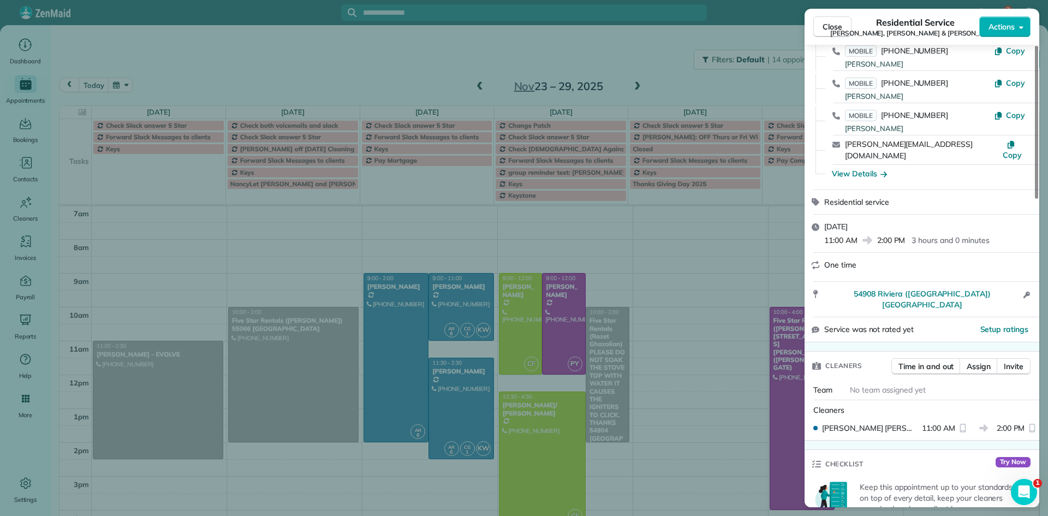
drag, startPoint x: 1034, startPoint y: 186, endPoint x: 1011, endPoint y: 185, distance: 22.4
click at [1035, 199] on div at bounding box center [1036, 122] width 3 height 153
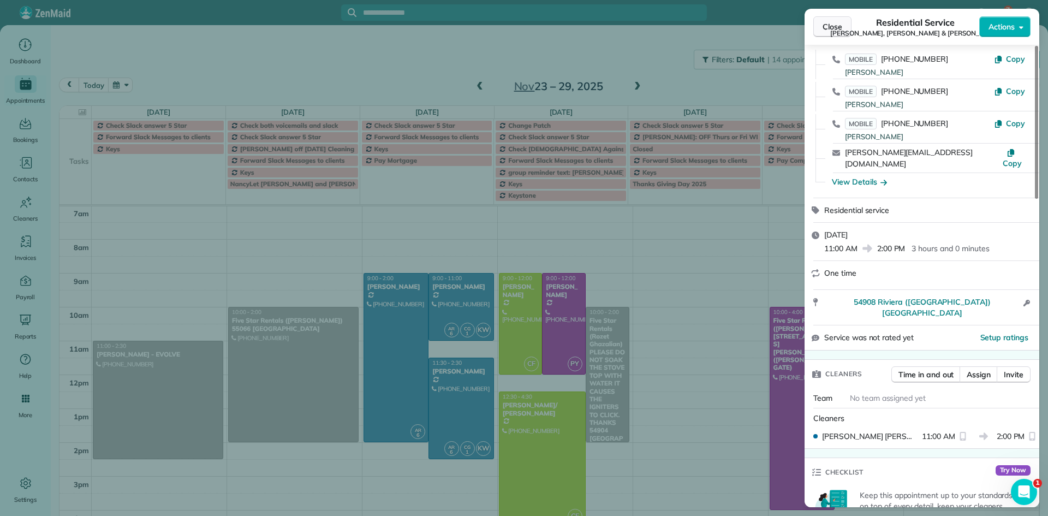
click at [841, 29] on span "Close" at bounding box center [833, 26] width 20 height 11
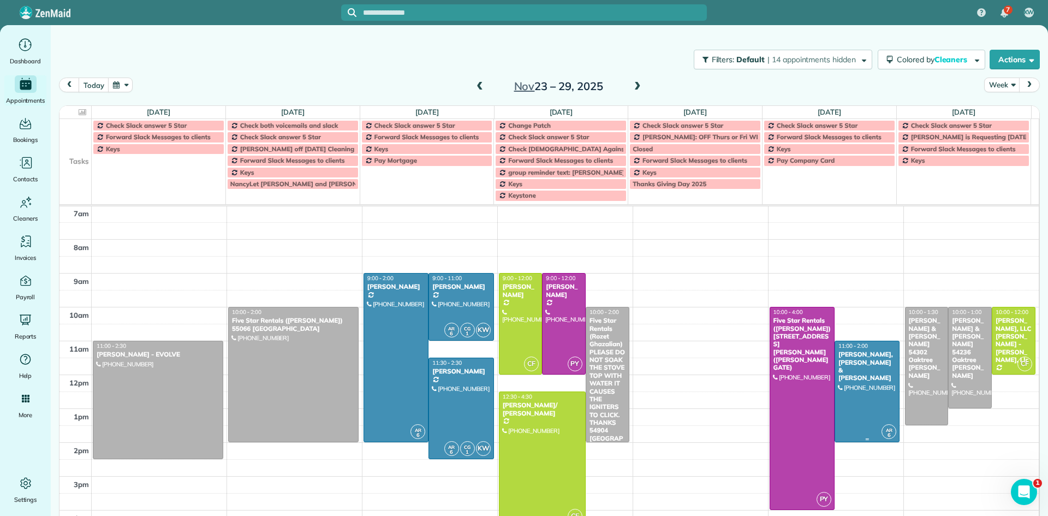
click at [835, 366] on div at bounding box center [867, 391] width 64 height 100
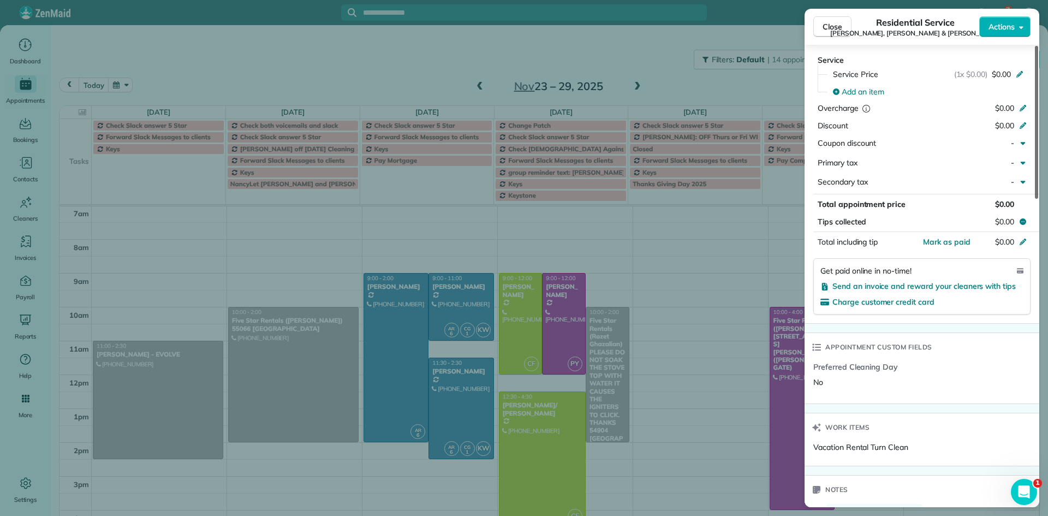
scroll to position [692, 0]
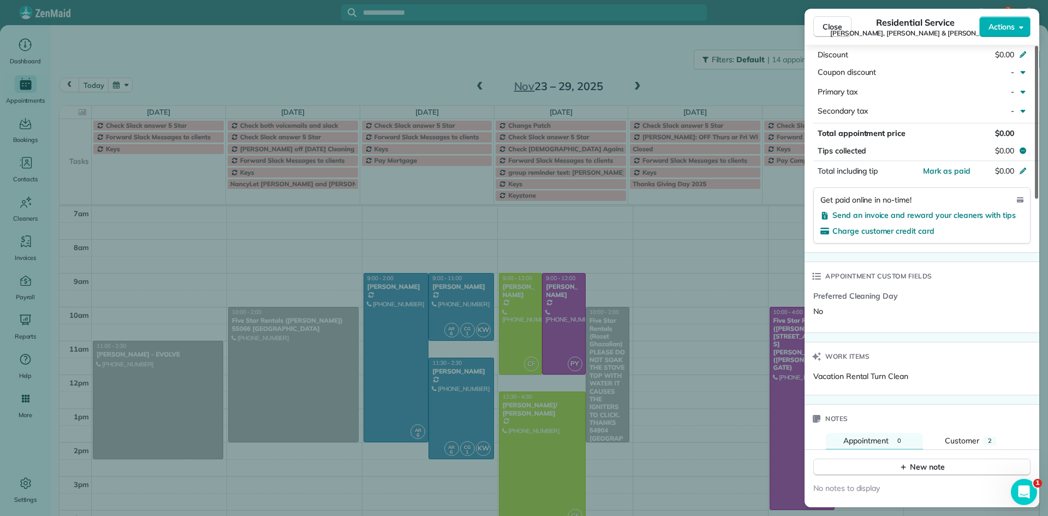
drag, startPoint x: 1035, startPoint y: 191, endPoint x: 1025, endPoint y: 420, distance: 229.0
click at [1035, 199] on div at bounding box center [1036, 122] width 3 height 153
click at [895, 459] on button "New note" at bounding box center [922, 467] width 217 height 17
click at [836, 468] on textarea at bounding box center [921, 484] width 197 height 32
type textarea "**********"
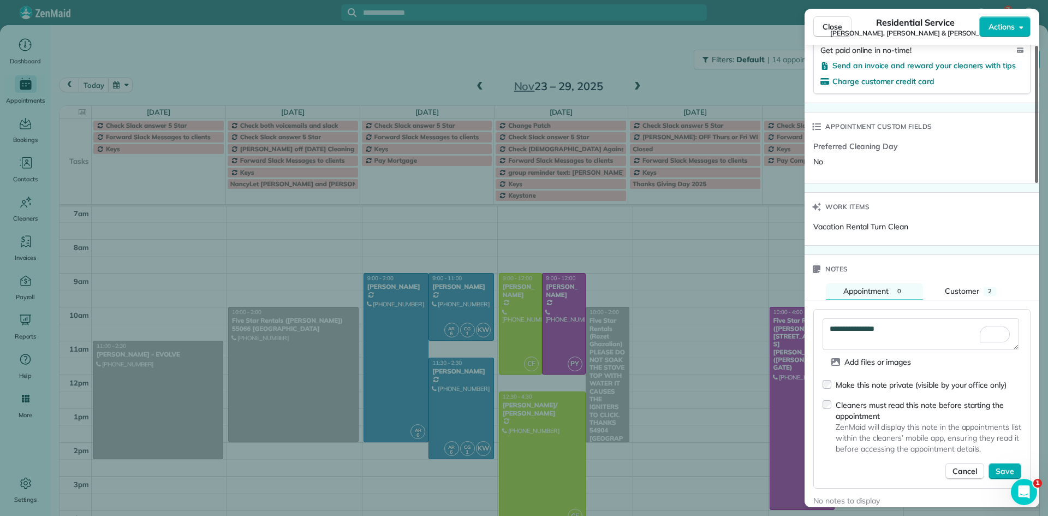
scroll to position [843, 0]
drag, startPoint x: 1037, startPoint y: 383, endPoint x: 1037, endPoint y: 428, distance: 44.8
click at [1037, 183] on div at bounding box center [1036, 114] width 3 height 137
click at [1013, 464] on span "Save" at bounding box center [1005, 469] width 19 height 11
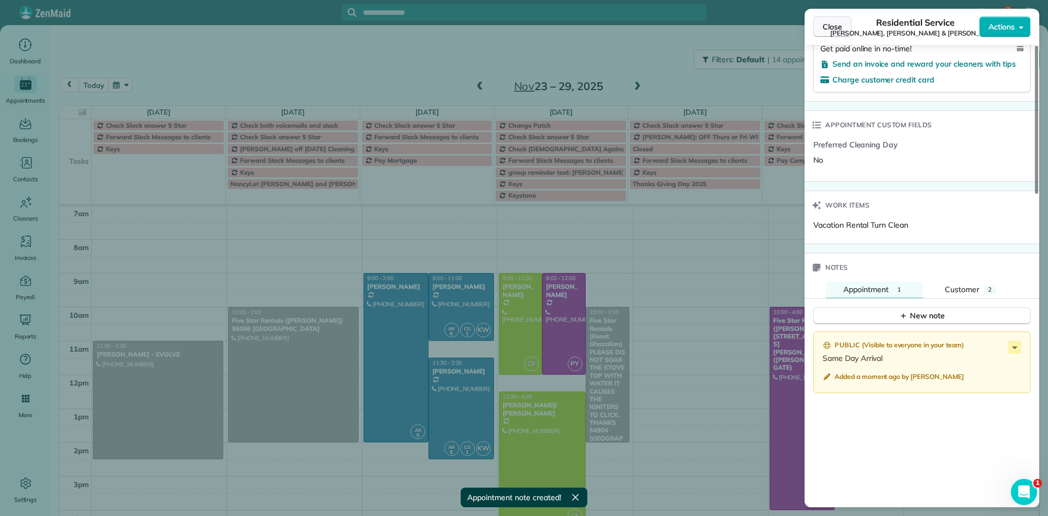
click at [824, 33] on button "Close" at bounding box center [833, 26] width 38 height 21
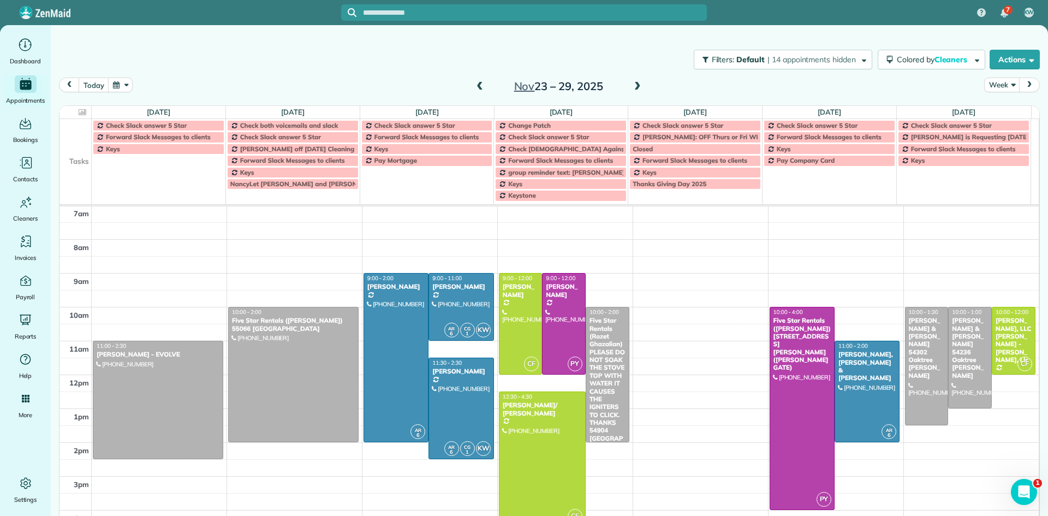
click at [636, 87] on span at bounding box center [638, 87] width 12 height 10
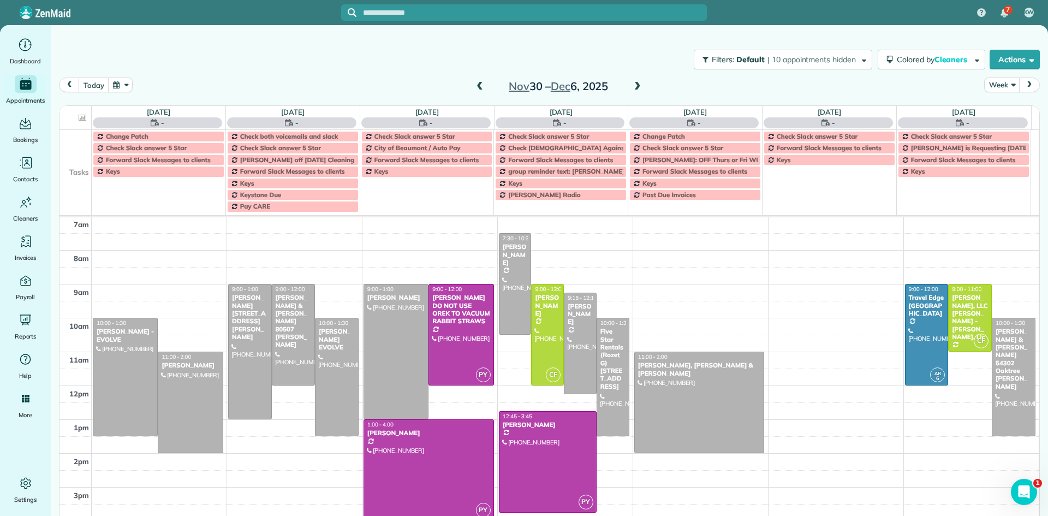
click at [636, 87] on span at bounding box center [638, 87] width 12 height 10
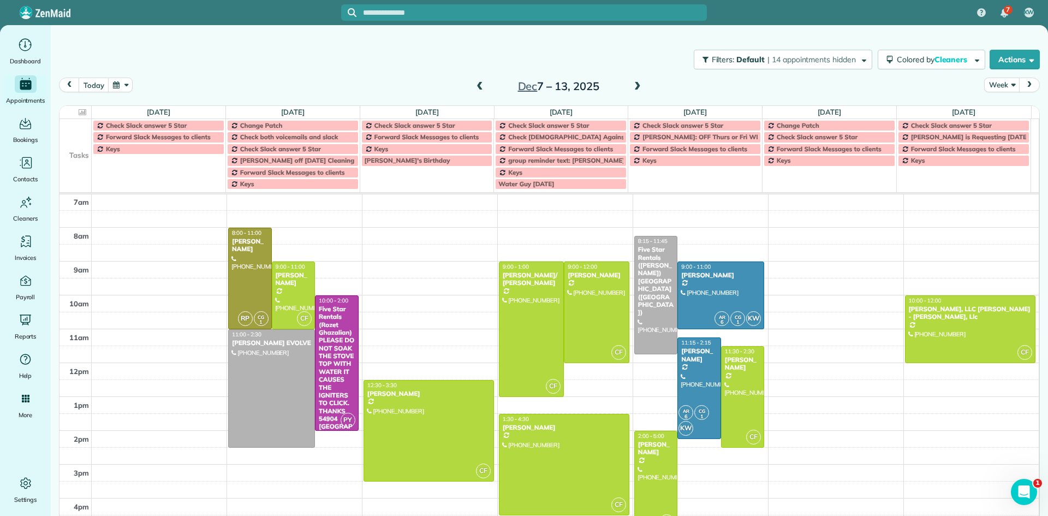
click at [479, 89] on span at bounding box center [480, 87] width 12 height 10
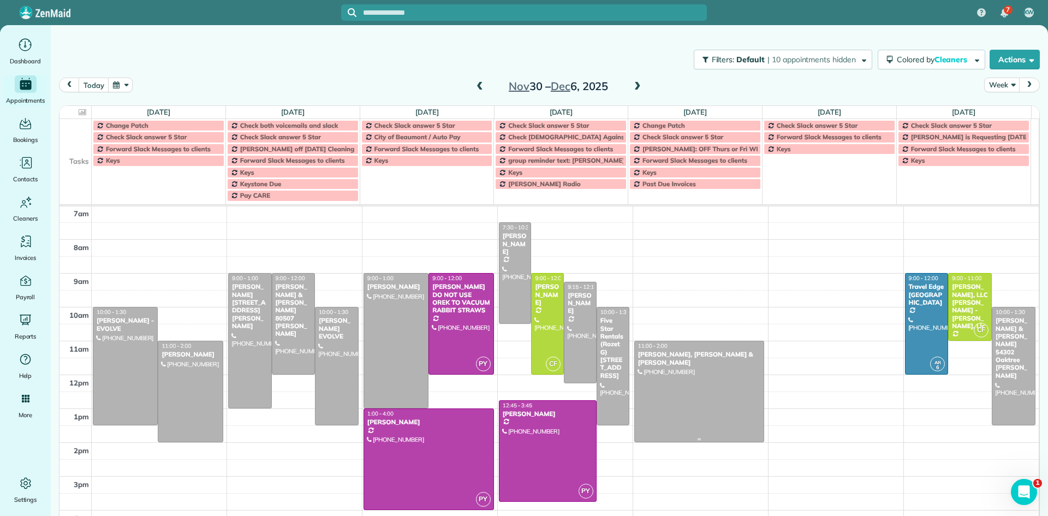
click at [694, 361] on div at bounding box center [699, 391] width 129 height 100
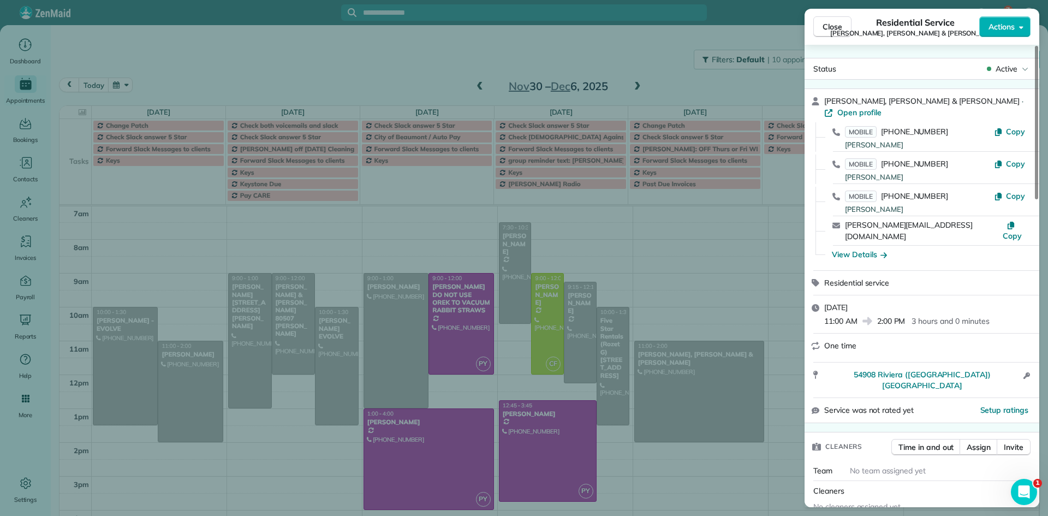
drag, startPoint x: 1040, startPoint y: 193, endPoint x: 1036, endPoint y: 286, distance: 92.4
click at [1036, 296] on div "Close Residential Service Kevin, Lisa & Ron Actions Status Active Kevin, Lisa &…" at bounding box center [524, 258] width 1048 height 516
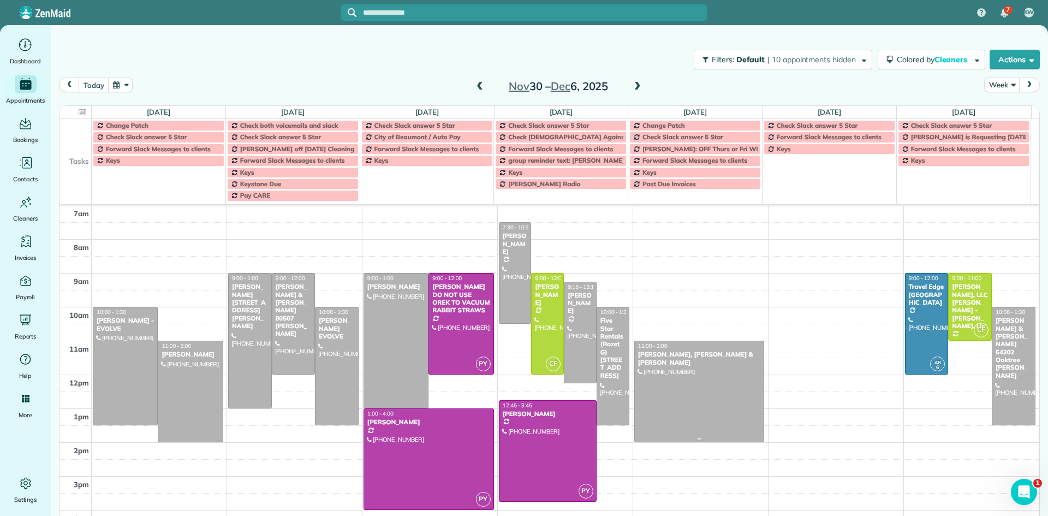
click at [667, 376] on div at bounding box center [699, 391] width 129 height 100
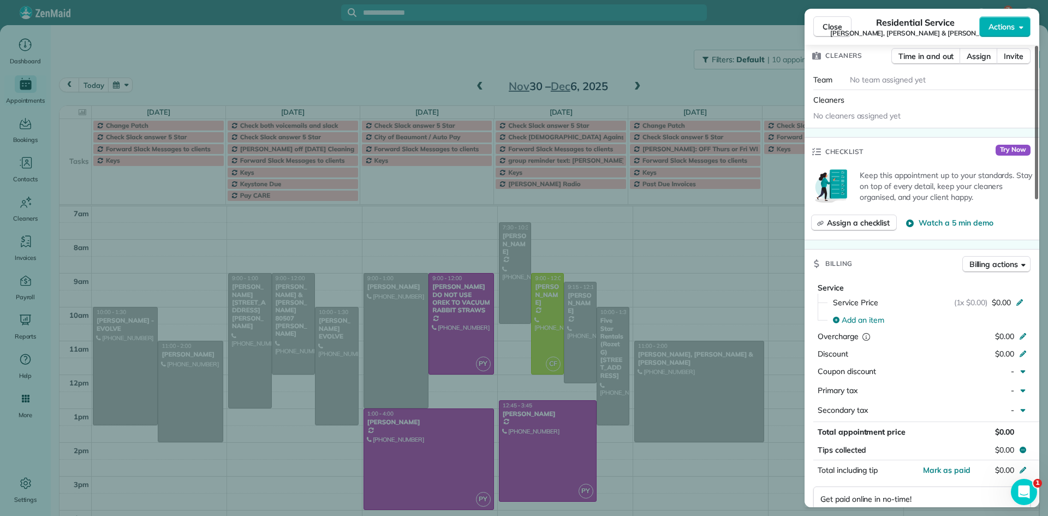
drag, startPoint x: 1029, startPoint y: 312, endPoint x: 1027, endPoint y: 325, distance: 13.3
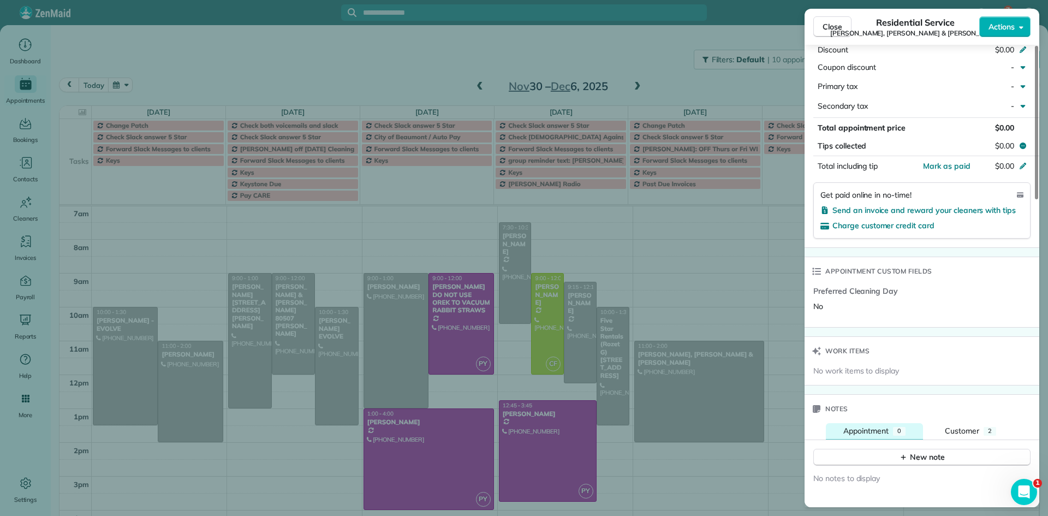
drag, startPoint x: 1027, startPoint y: 325, endPoint x: 911, endPoint y: 410, distance: 143.7
click at [1035, 199] on div at bounding box center [1036, 122] width 3 height 153
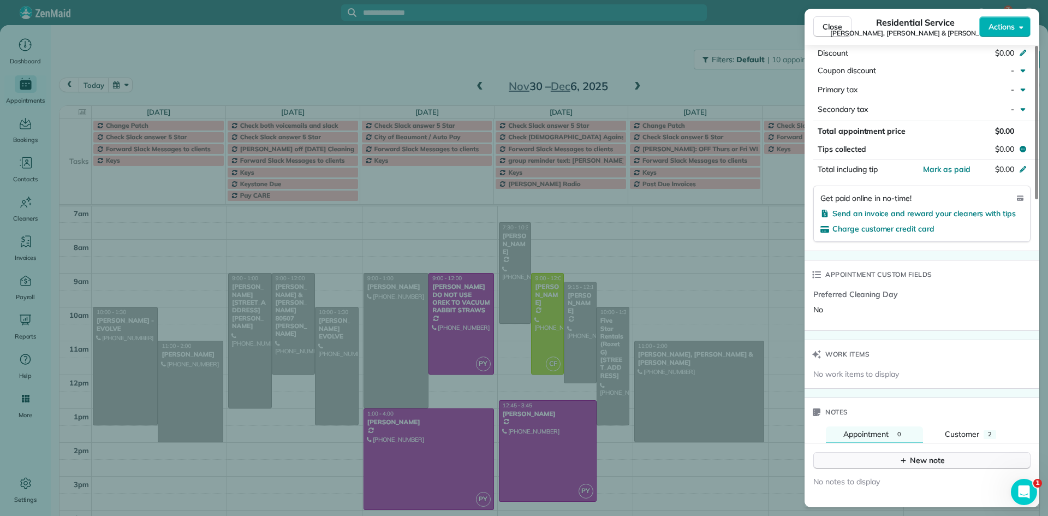
click at [868, 452] on button "New note" at bounding box center [922, 460] width 217 height 17
click at [837, 461] on textarea at bounding box center [921, 477] width 197 height 32
type textarea "**********"
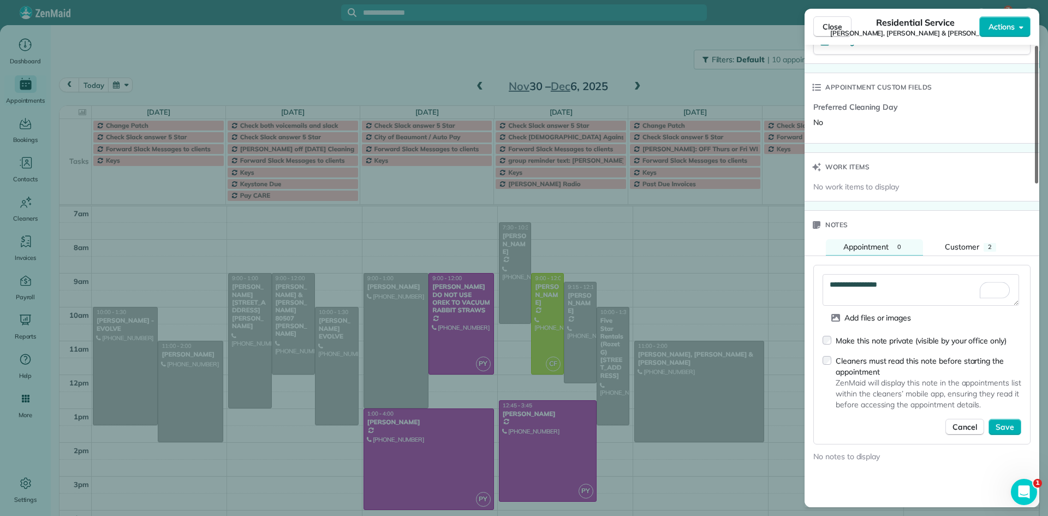
scroll to position [901, 0]
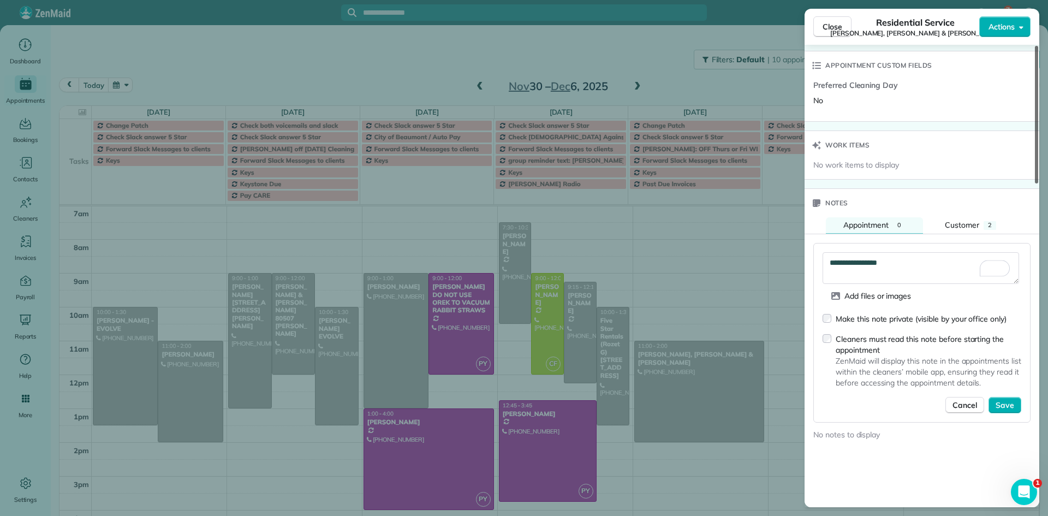
drag, startPoint x: 1037, startPoint y: 367, endPoint x: 1039, endPoint y: 429, distance: 62.3
click at [1039, 183] on div at bounding box center [1036, 115] width 3 height 138
click at [1002, 400] on span "Save" at bounding box center [1005, 405] width 19 height 11
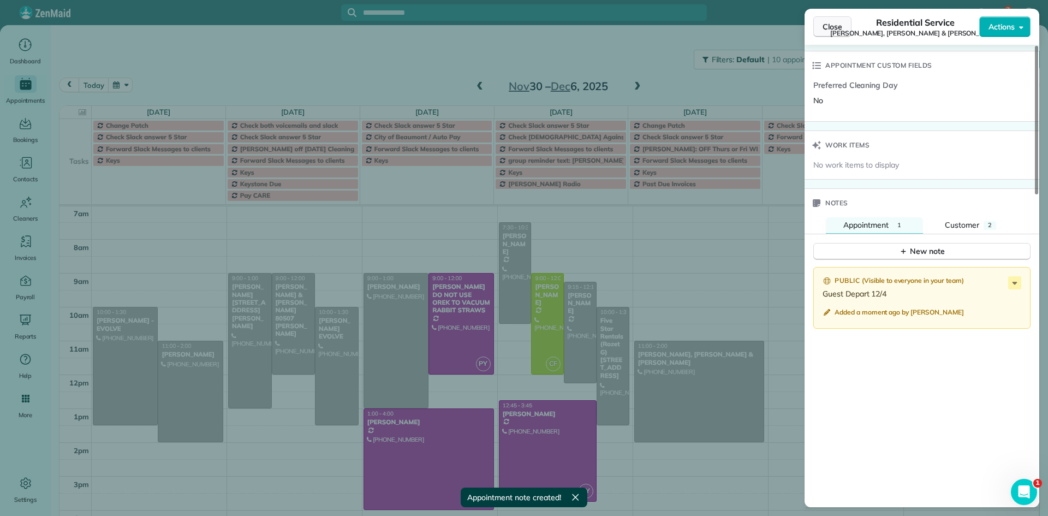
click at [831, 28] on span "Close" at bounding box center [833, 26] width 20 height 11
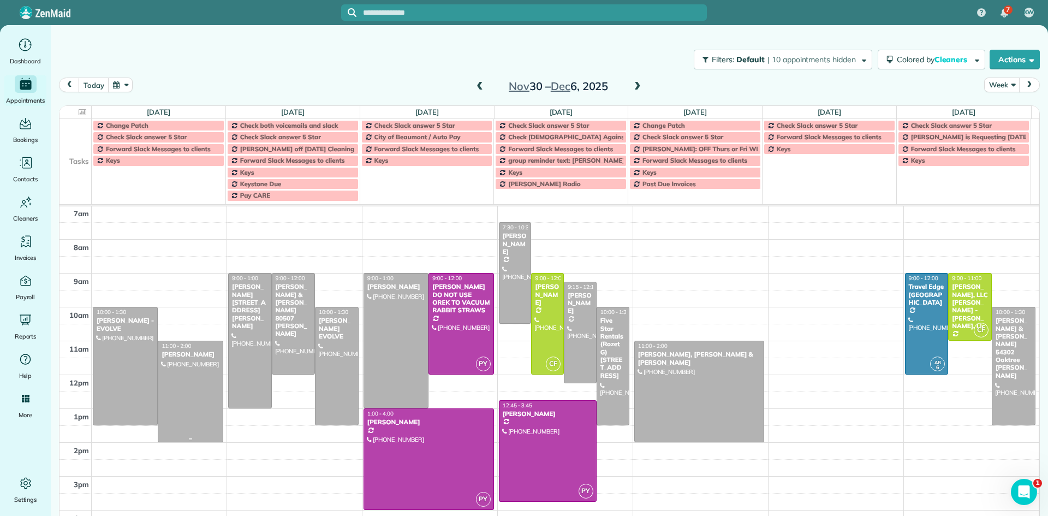
click at [189, 407] on div at bounding box center [190, 391] width 64 height 100
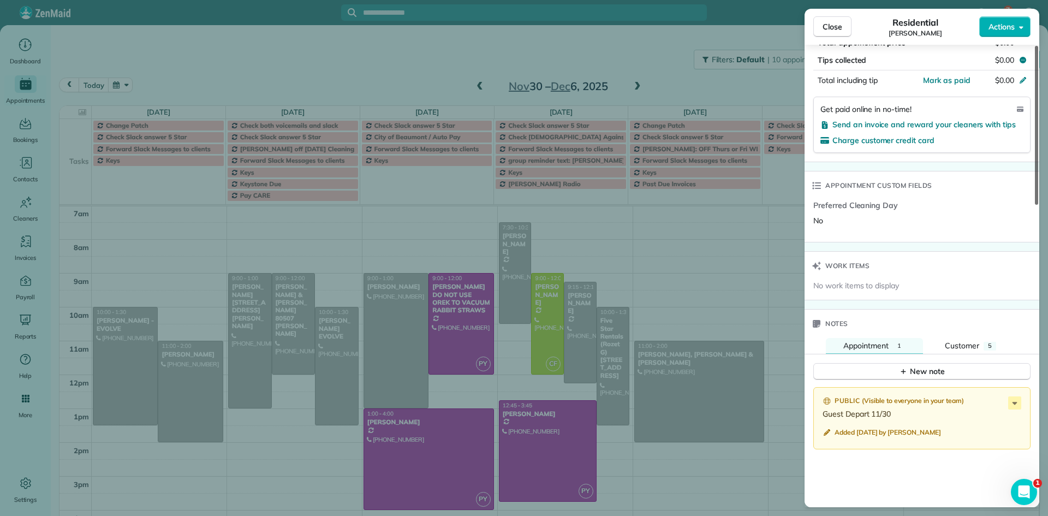
scroll to position [656, 0]
drag, startPoint x: 1037, startPoint y: 181, endPoint x: 1048, endPoint y: 406, distance: 225.7
click at [1039, 205] on div at bounding box center [1036, 125] width 3 height 159
click at [827, 29] on span "Close" at bounding box center [833, 26] width 20 height 11
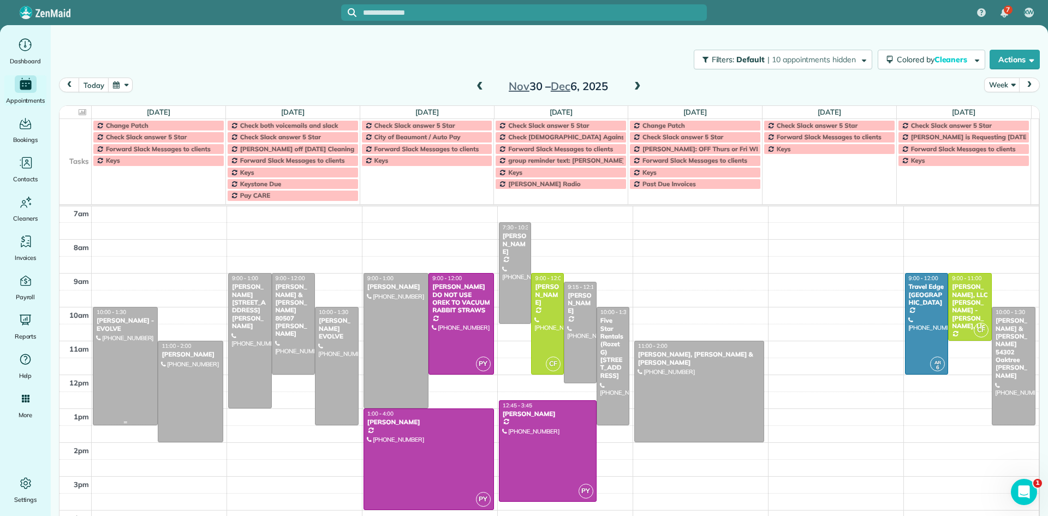
click at [122, 329] on div "[PERSON_NAME] - EVOLVE" at bounding box center [125, 325] width 58 height 16
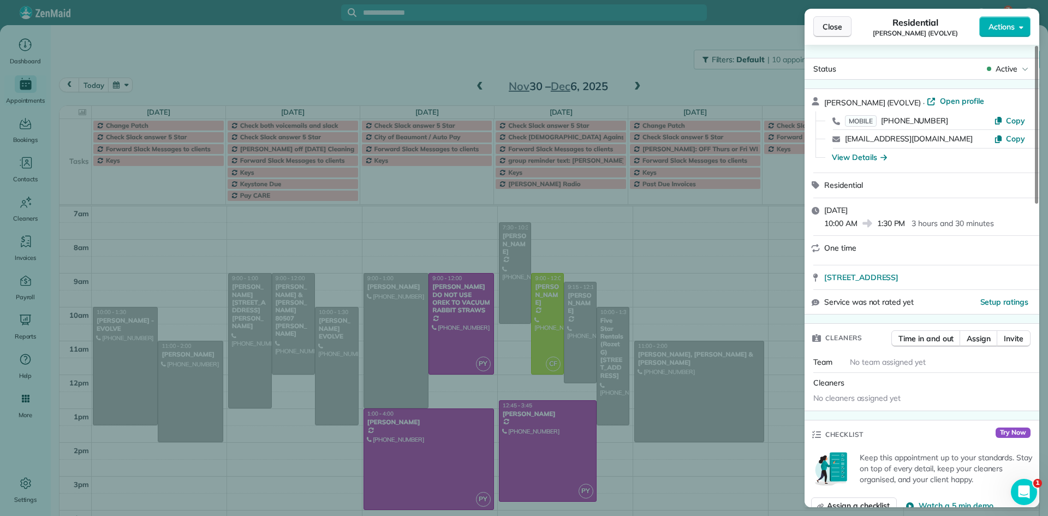
click at [826, 20] on button "Close" at bounding box center [833, 26] width 38 height 21
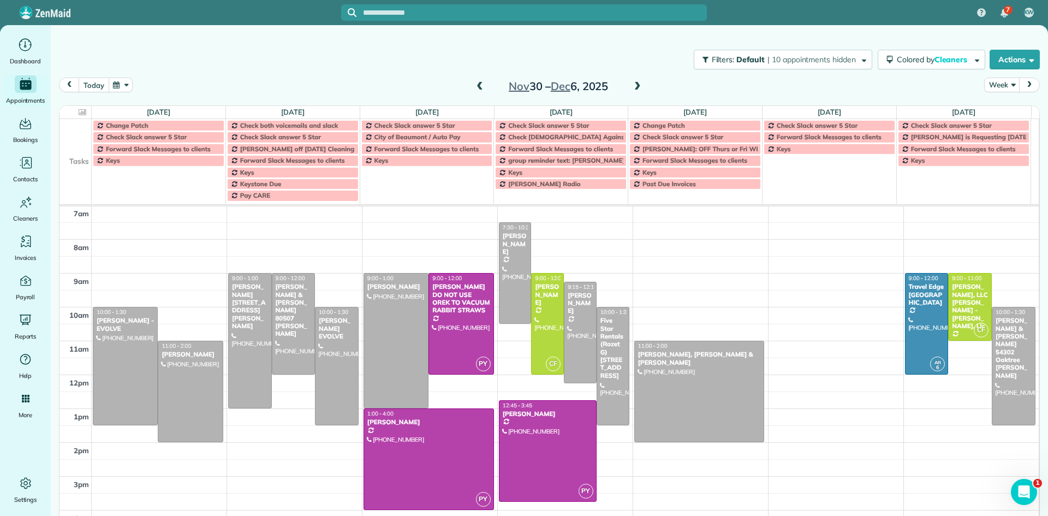
click at [91, 84] on button "today" at bounding box center [94, 85] width 30 height 15
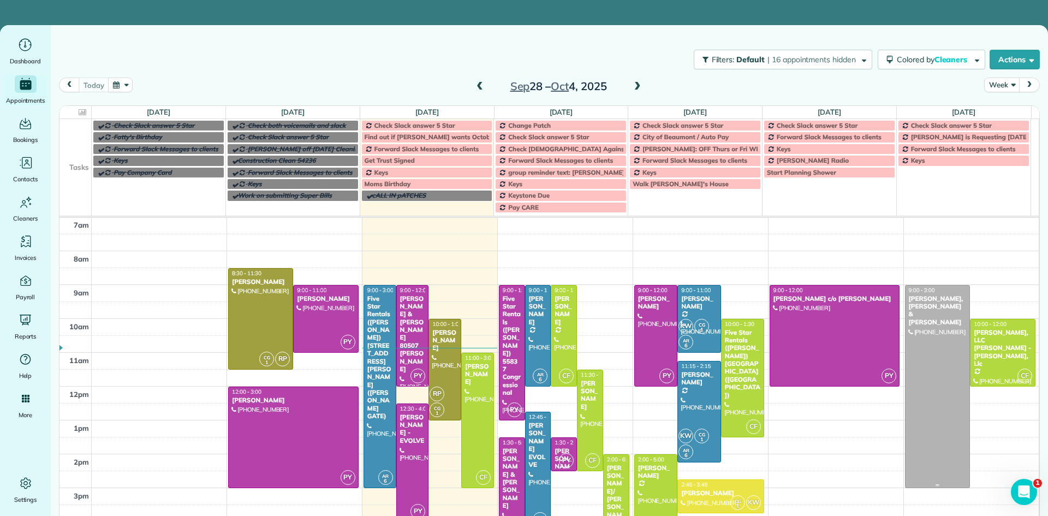
click at [906, 319] on div at bounding box center [938, 387] width 64 height 202
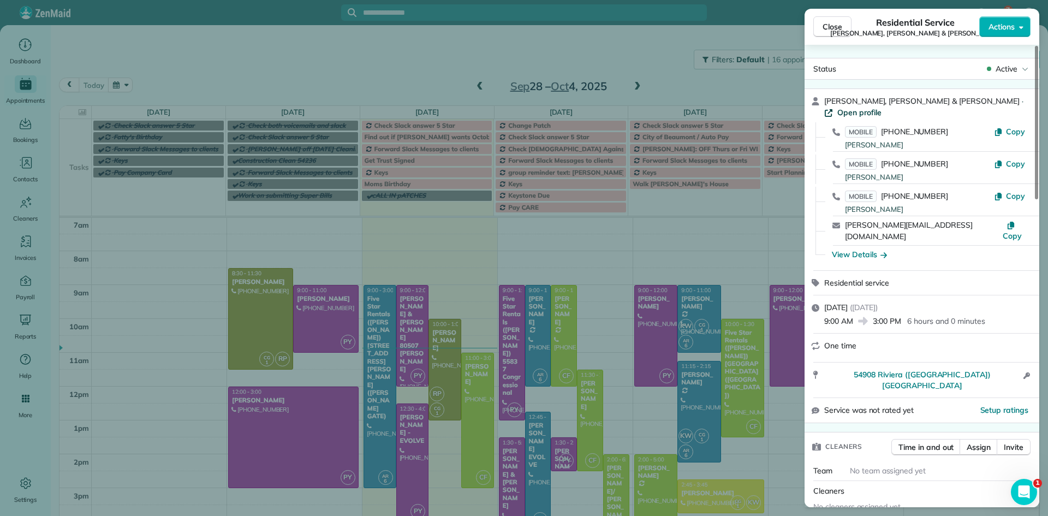
click at [882, 107] on span "Open profile" at bounding box center [860, 112] width 44 height 11
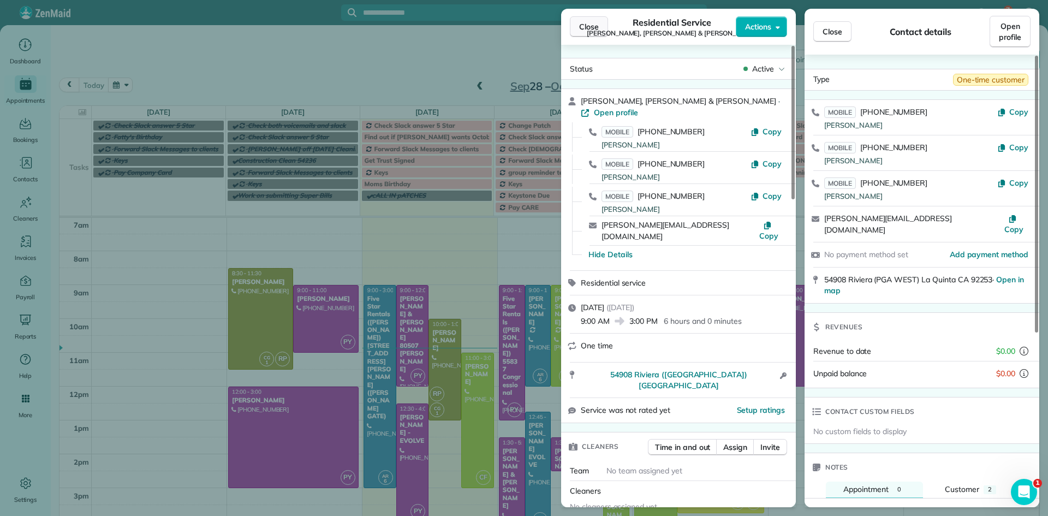
click at [591, 31] on span "Close" at bounding box center [589, 26] width 20 height 11
